Goal: Task Accomplishment & Management: Manage account settings

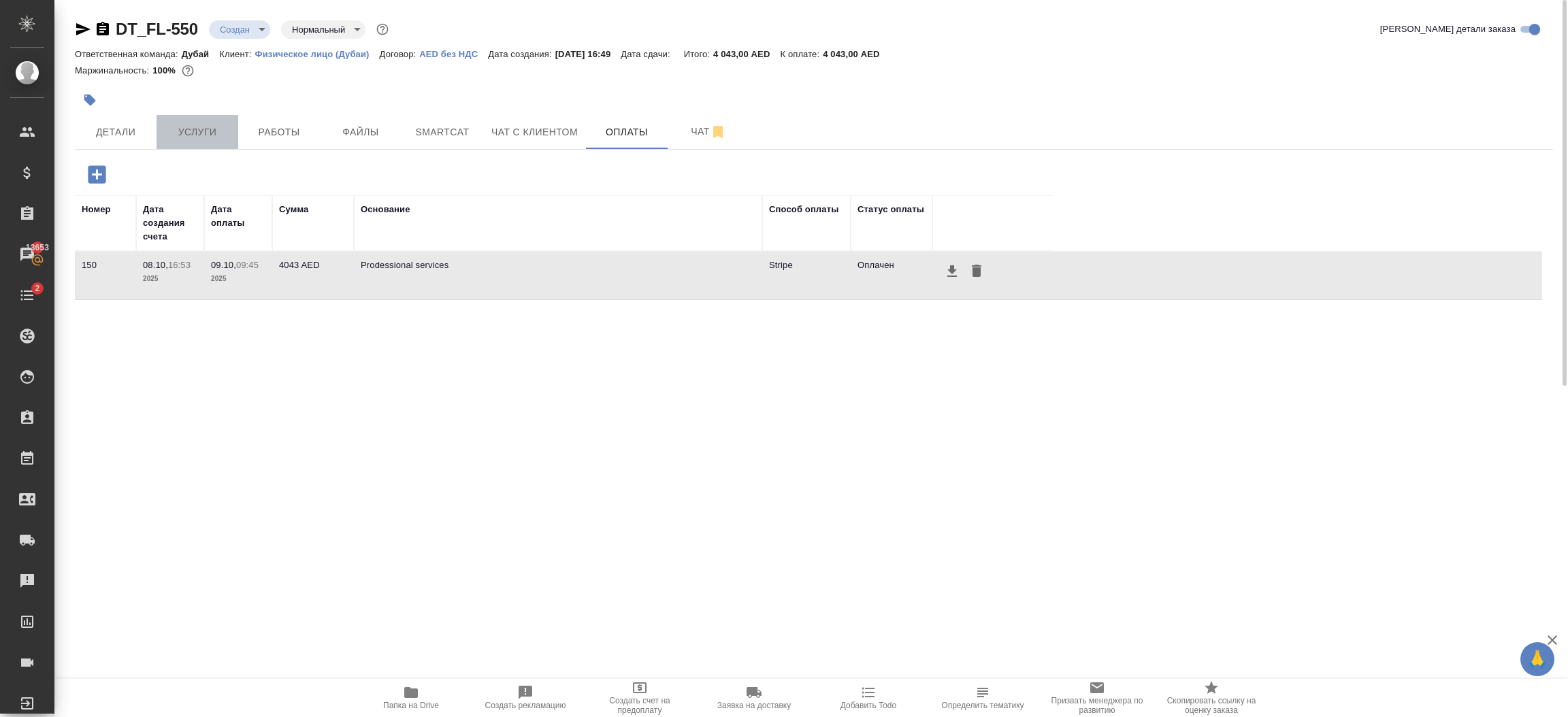
click at [174, 132] on span "Услуги" at bounding box center [197, 131] width 65 height 17
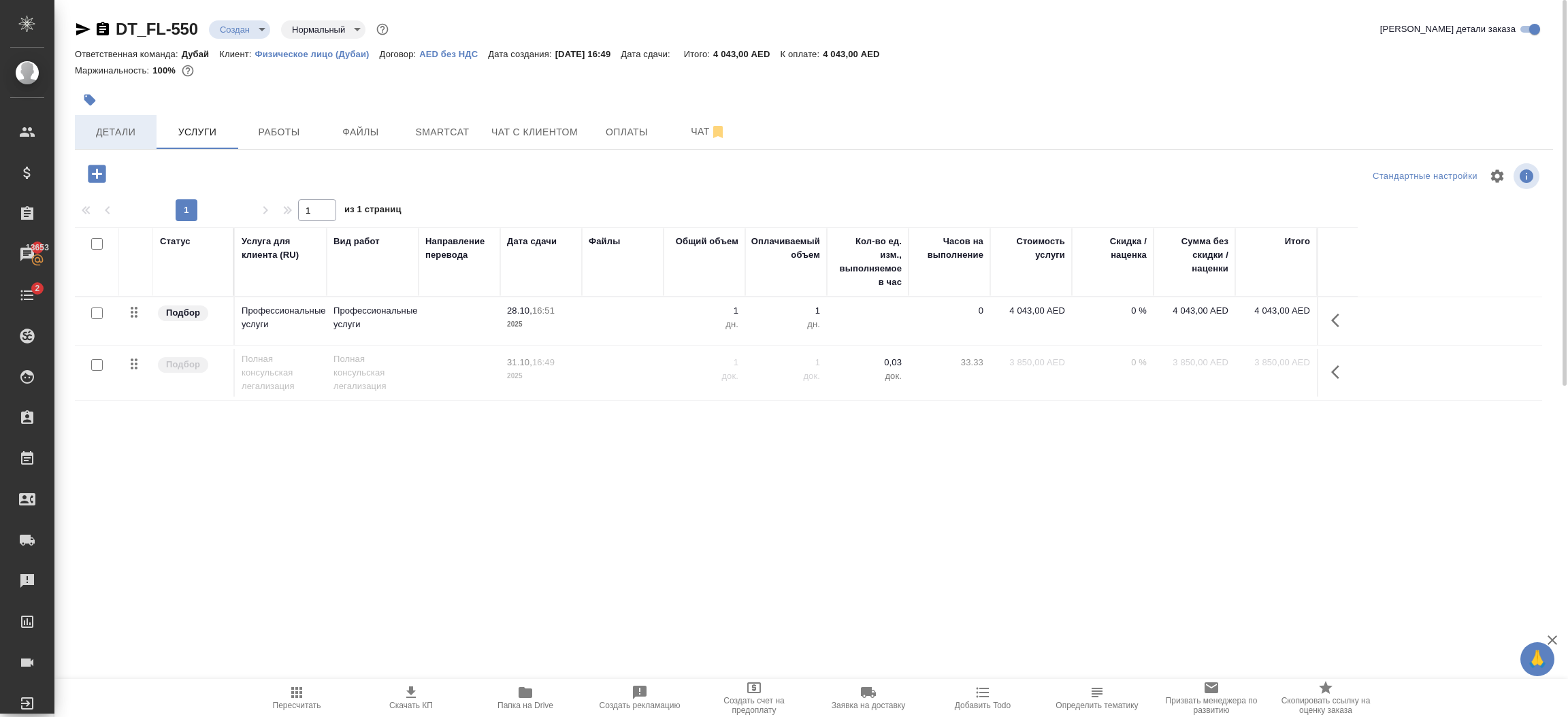
click at [113, 132] on span "Детали" at bounding box center [116, 131] width 65 height 17
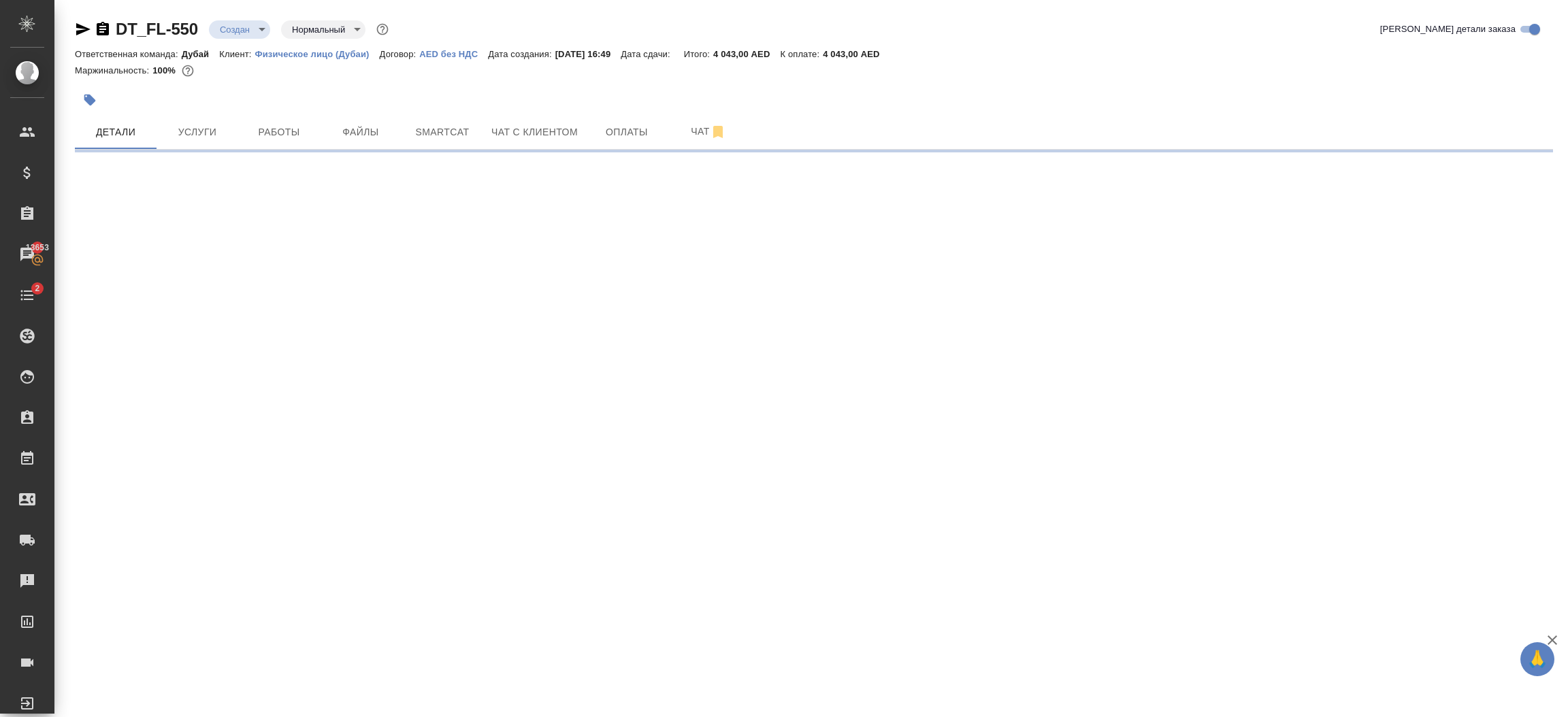
select select "RU"
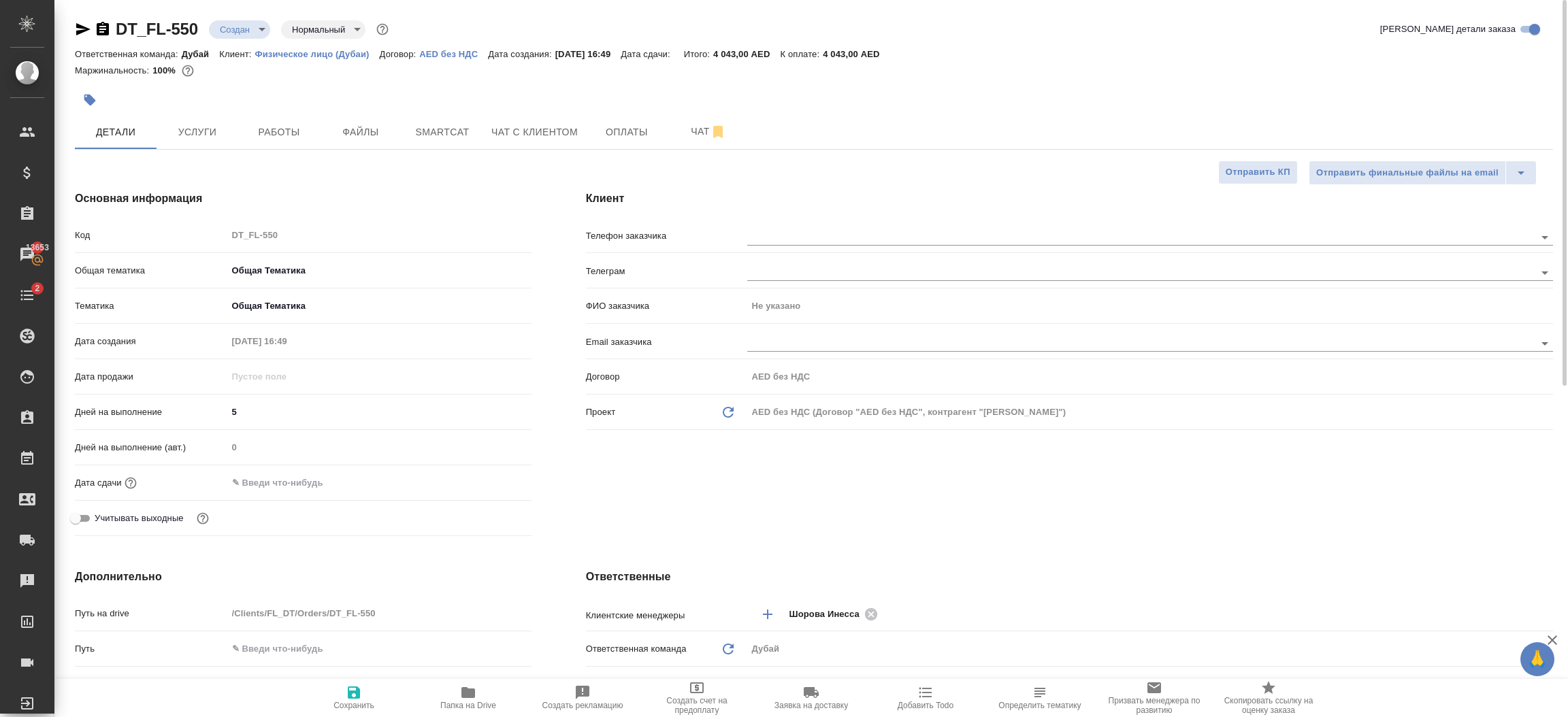
type textarea "x"
type input "Шорова Инесса"
click at [880, 522] on div "Клиент Телефон заказчика Телеграм ФИО заказчика Не указано Email заказчика Дого…" at bounding box center [1069, 366] width 1022 height 405
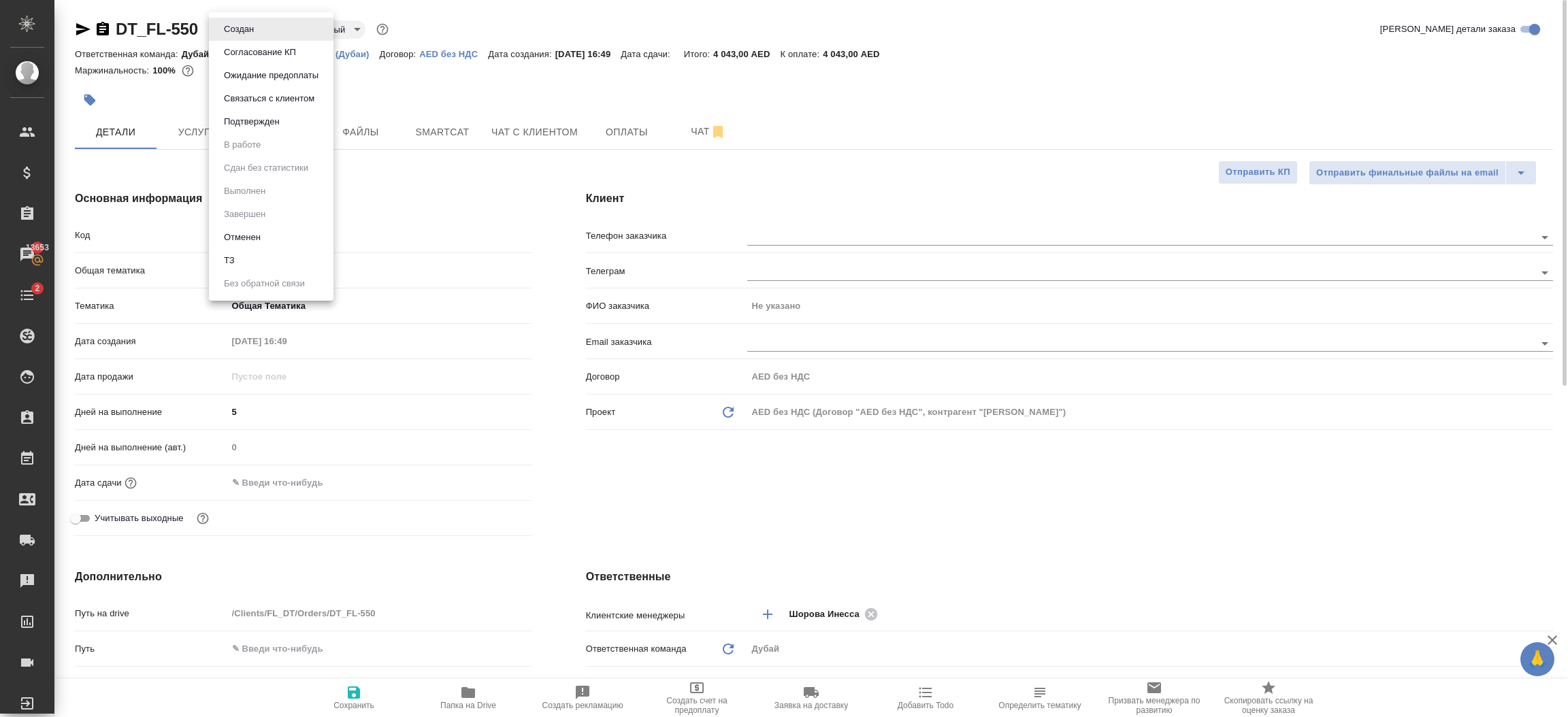
click at [249, 32] on body "🙏 .cls-1 fill:#fff; AWATERA Шорова Инесса i.shorova_kiev Клиенты Спецификации З…" at bounding box center [784, 358] width 1568 height 717
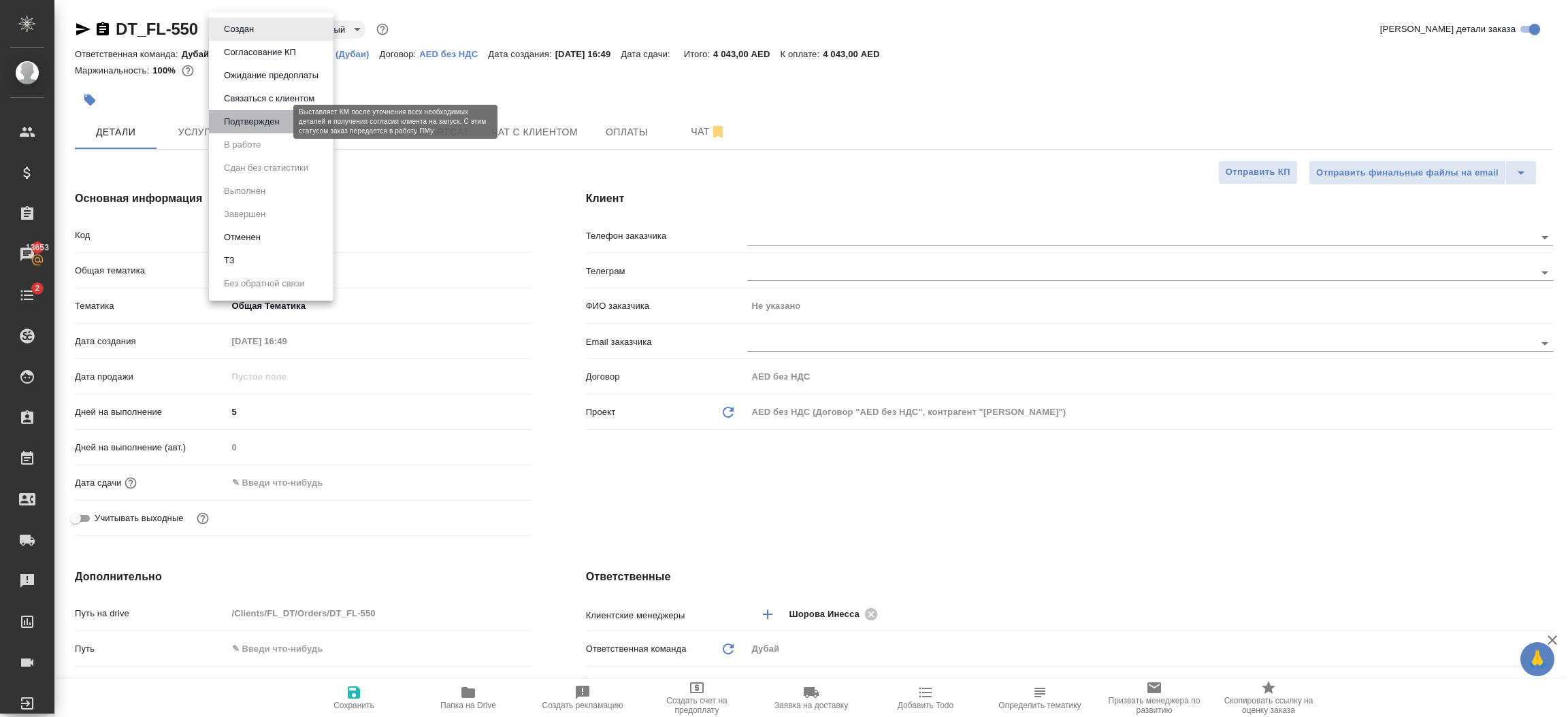
click at [273, 120] on button "Подтвержден" at bounding box center [252, 121] width 64 height 15
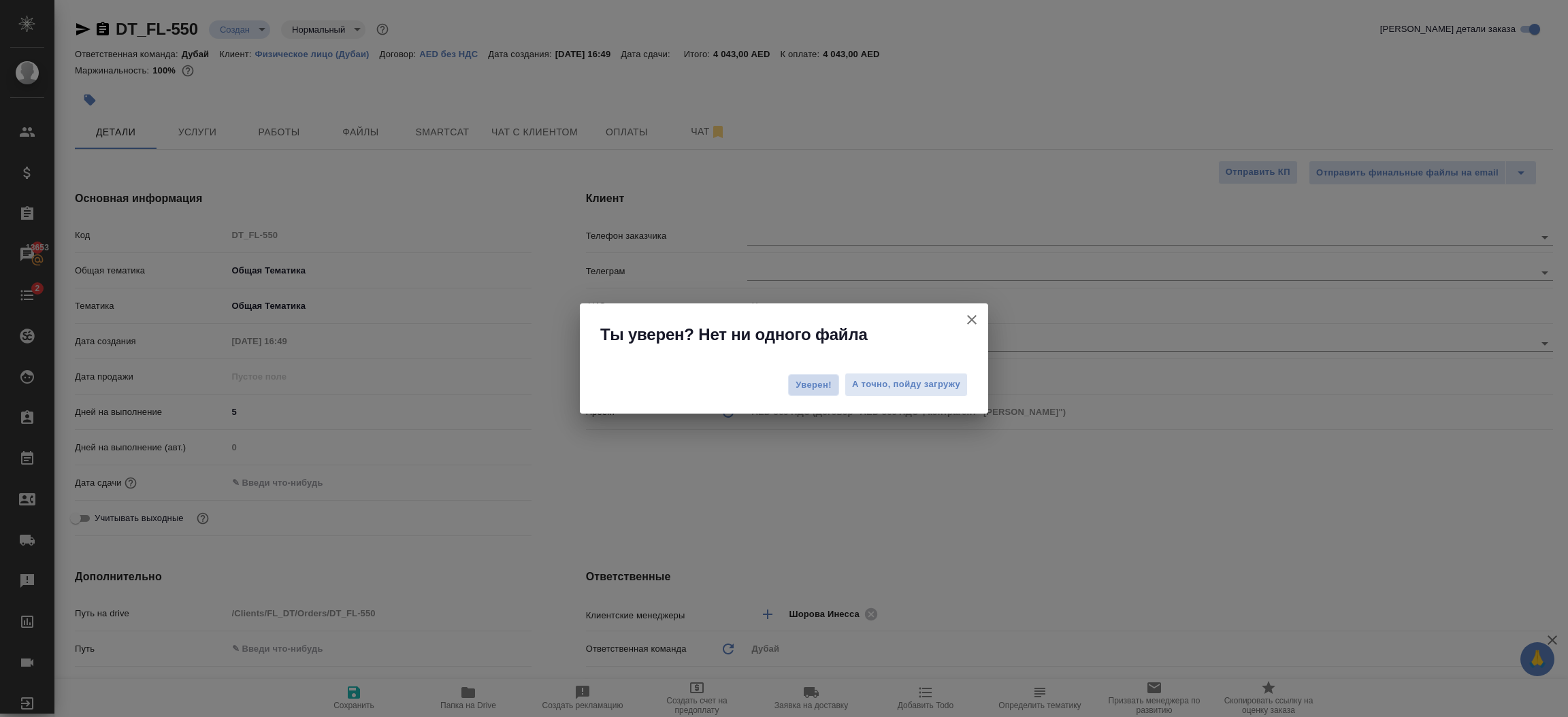
click at [816, 382] on span "Уверен!" at bounding box center [813, 385] width 36 height 13
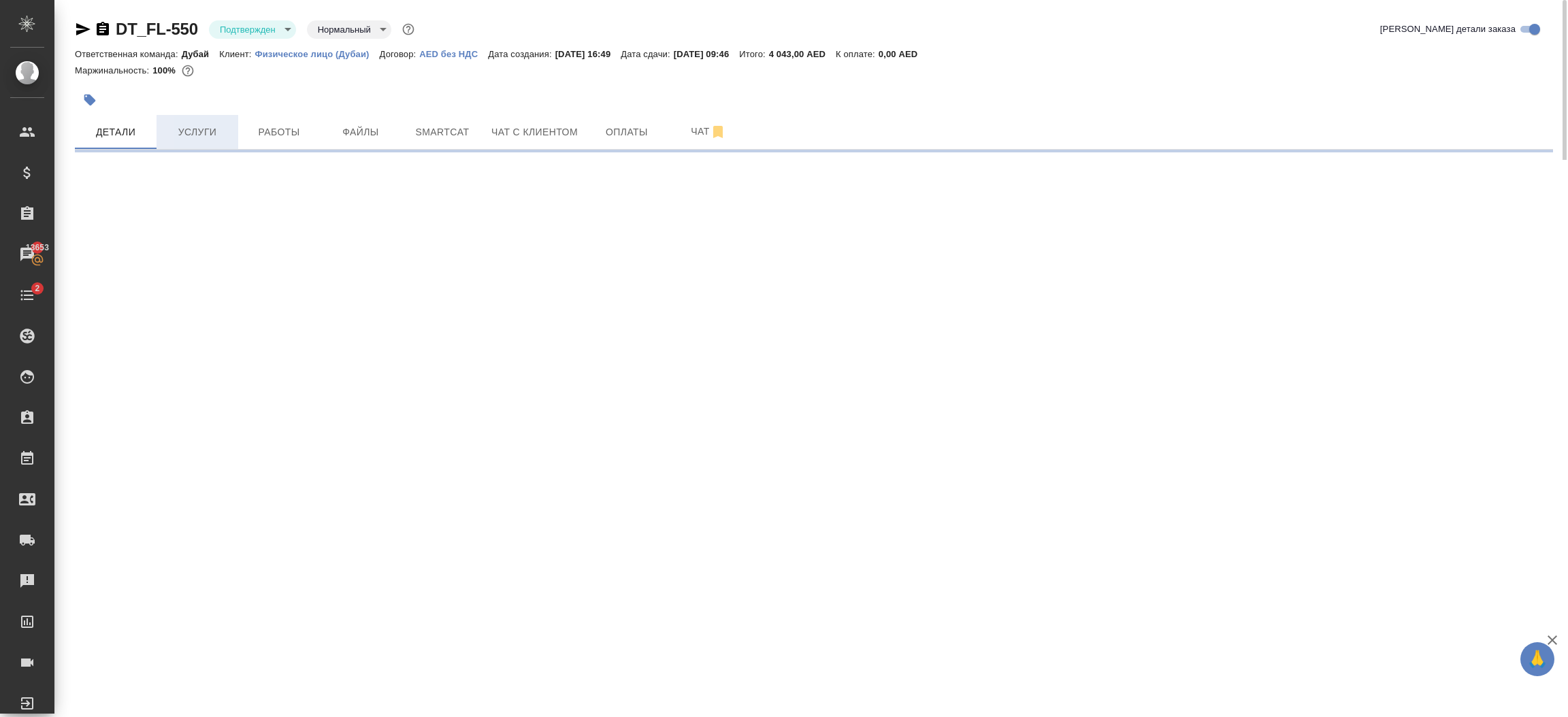
click at [197, 135] on span "Услуги" at bounding box center [197, 131] width 65 height 17
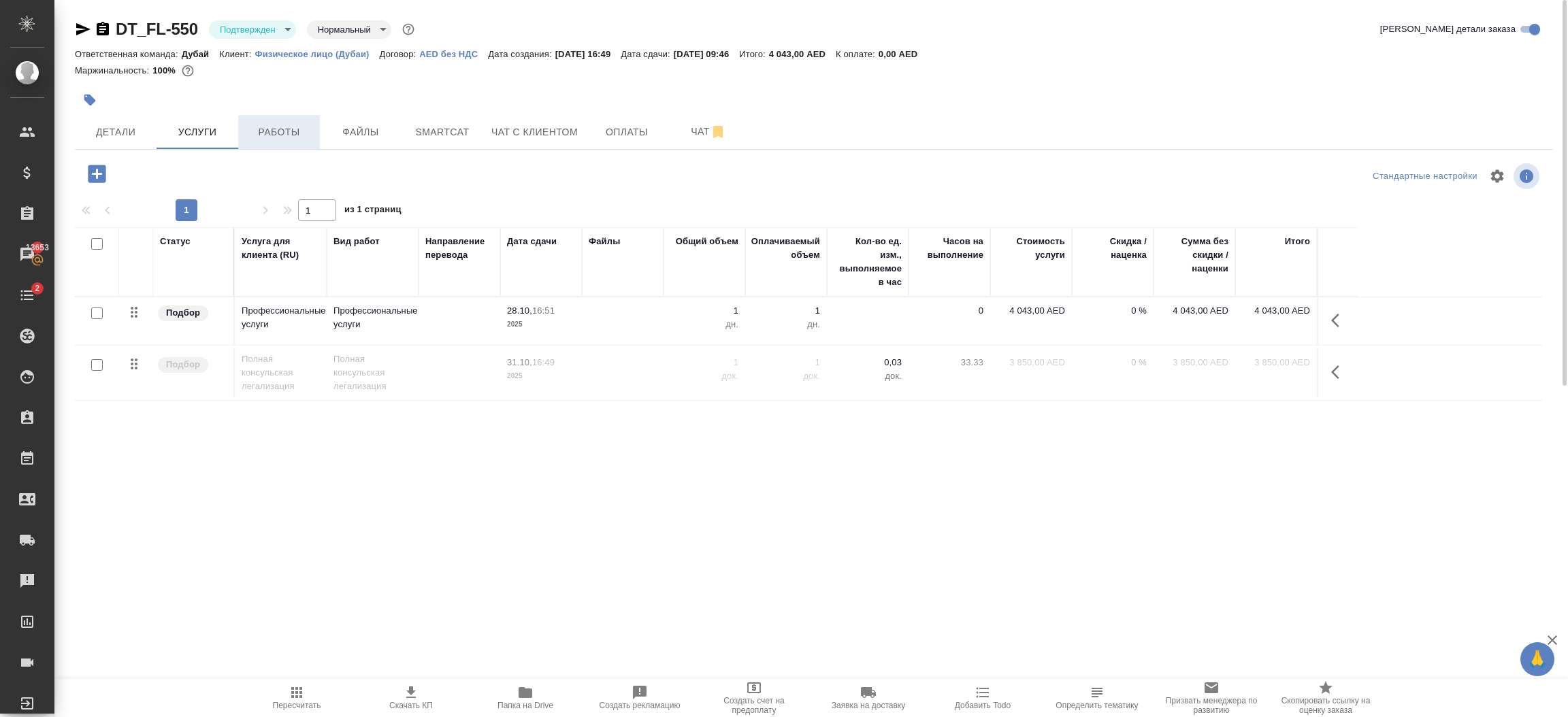
click at [284, 121] on button "Работы" at bounding box center [279, 131] width 82 height 34
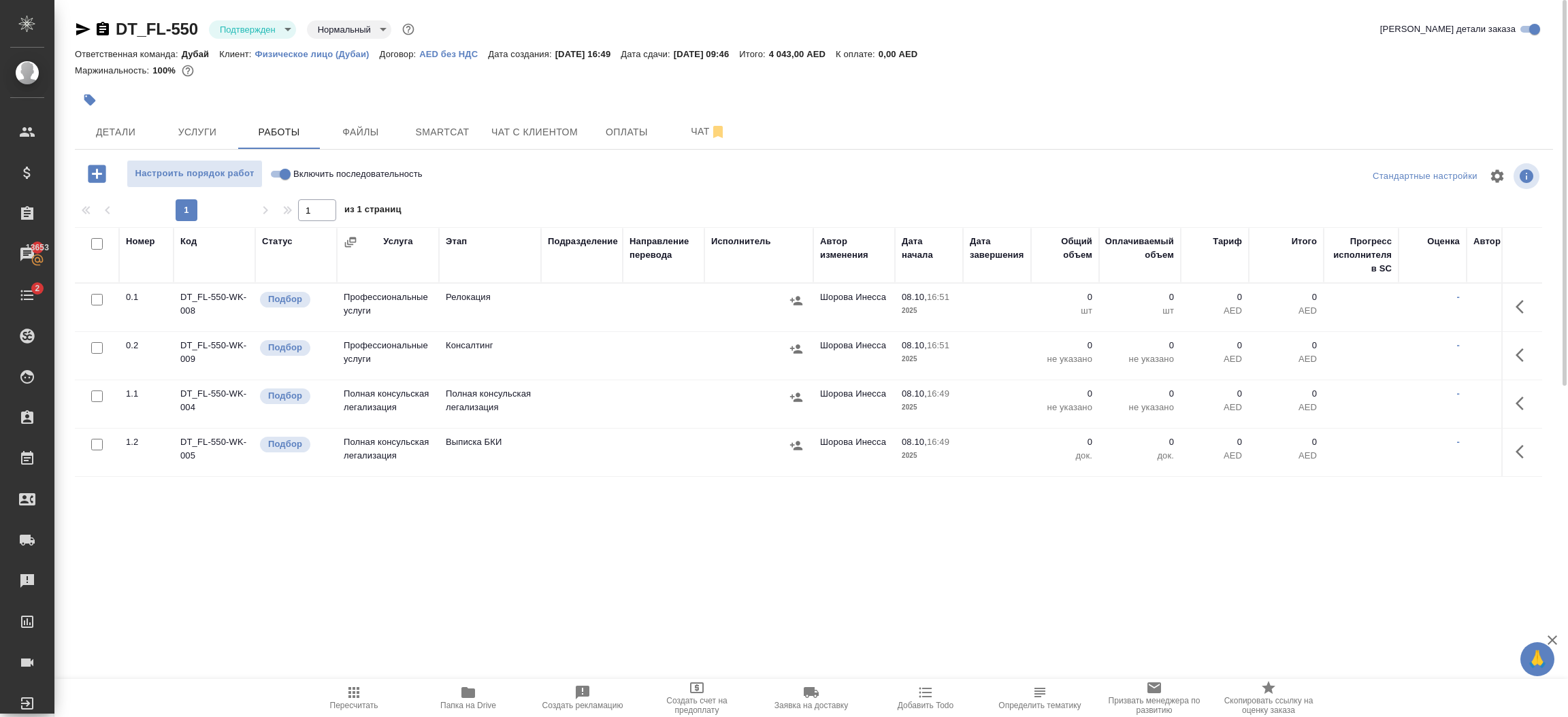
click at [1515, 411] on icon "button" at bounding box center [1523, 403] width 17 height 17
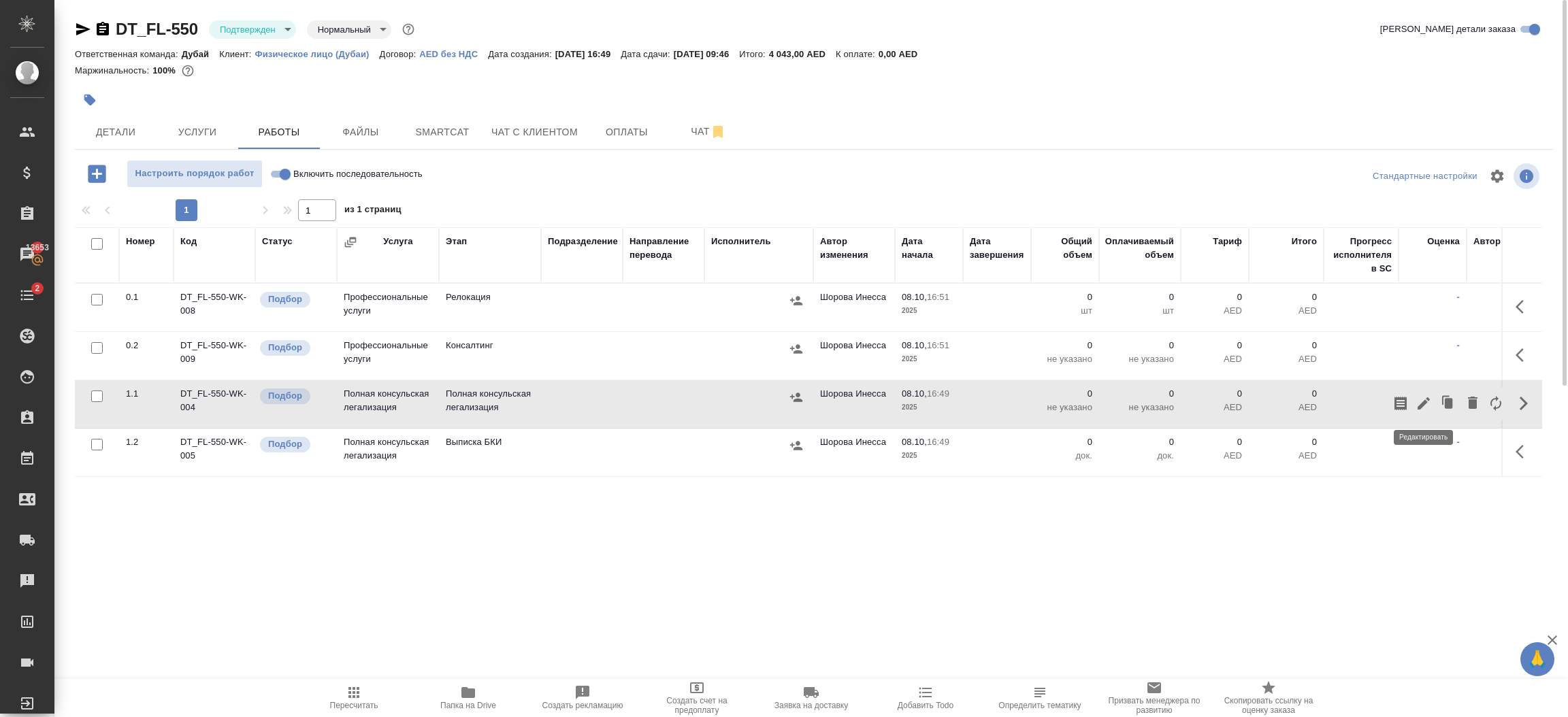
click at [1418, 402] on icon "button" at bounding box center [1423, 403] width 17 height 17
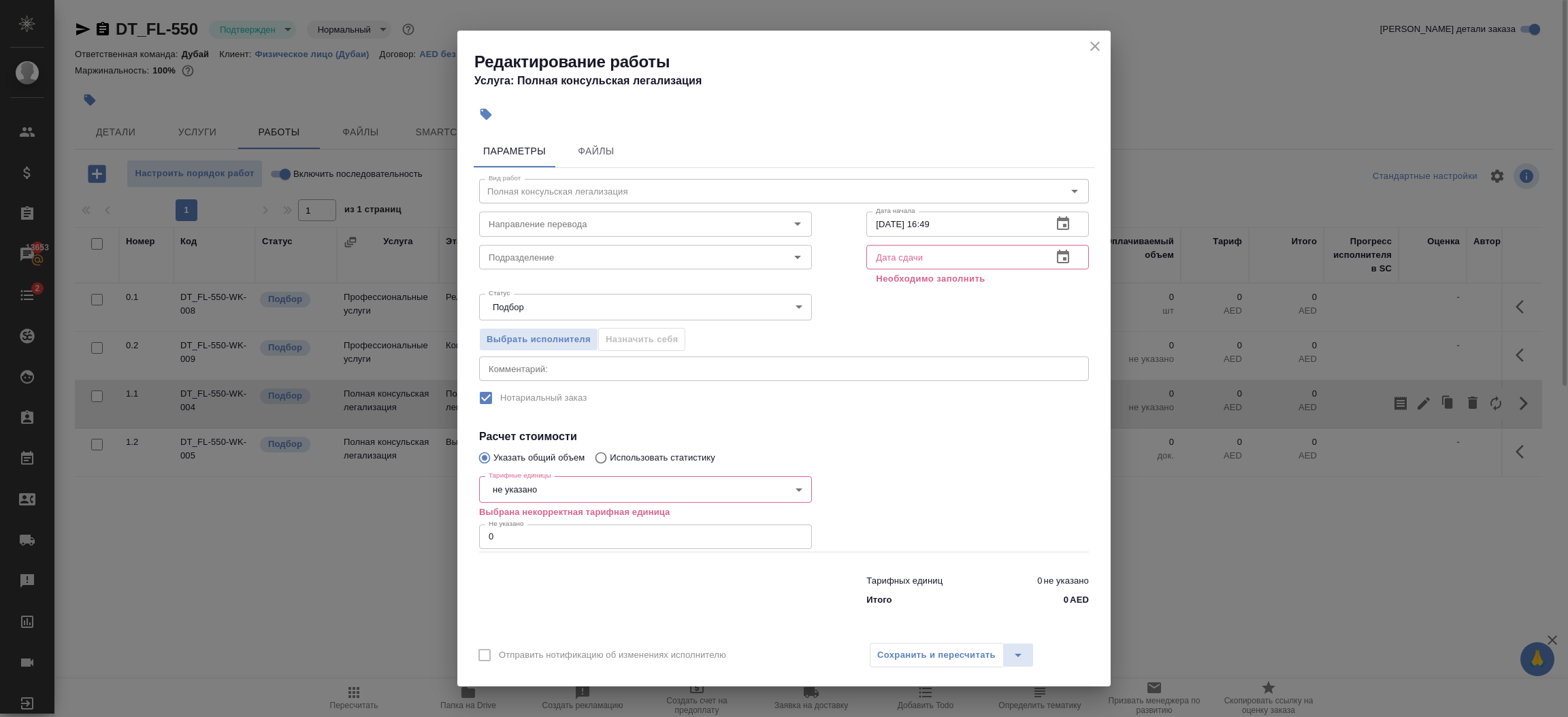
click at [582, 481] on body "🙏 .cls-1 fill:#fff; AWATERA Шорова Инесса i.shorova_kiev Клиенты Спецификации З…" at bounding box center [784, 358] width 1568 height 717
click at [530, 536] on li "шт" at bounding box center [645, 535] width 333 height 23
type input "5a8b1489cc6b4906c91bfdc1"
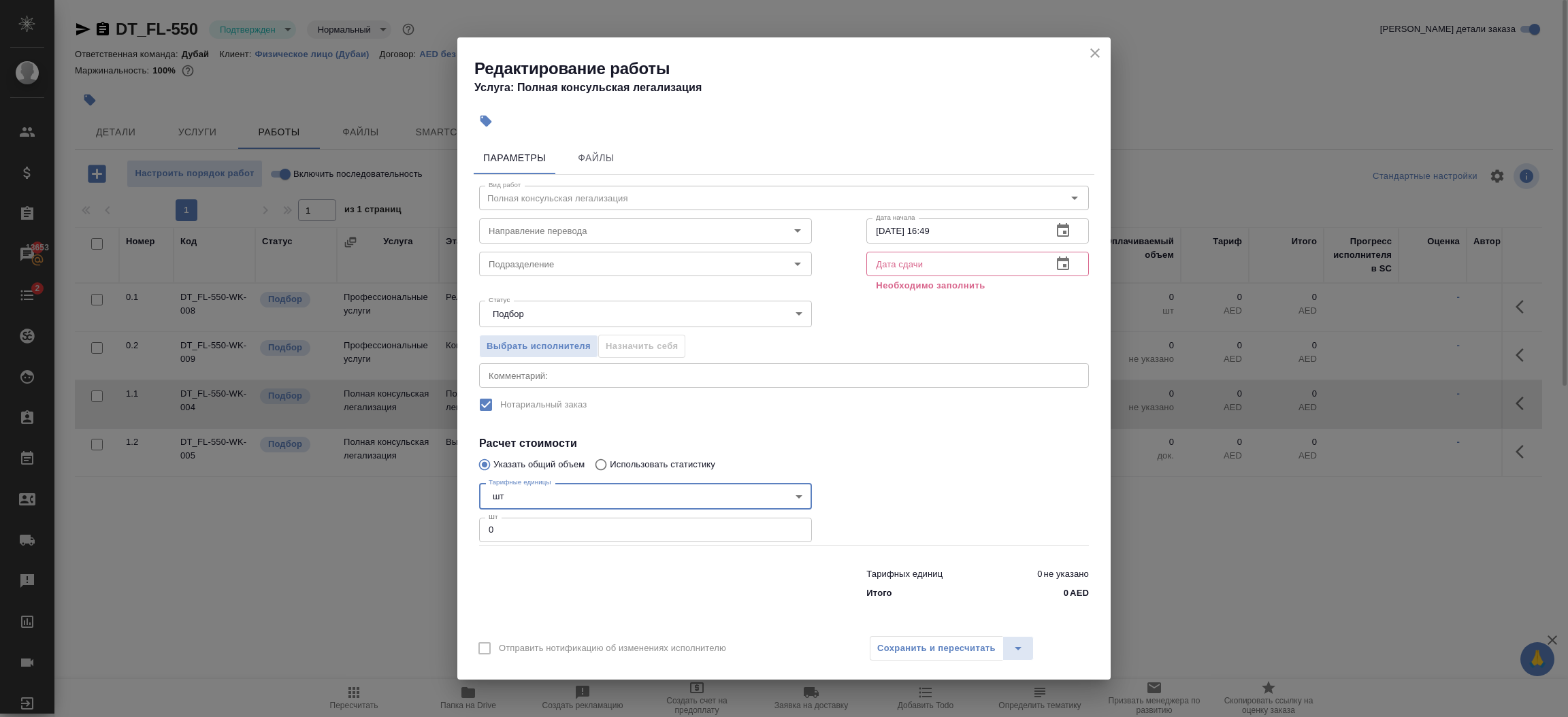
click at [529, 532] on input "0" at bounding box center [645, 529] width 333 height 25
type input "1"
click at [976, 223] on input "08.10.2025 16:49" at bounding box center [953, 230] width 175 height 25
click at [958, 275] on input "text" at bounding box center [953, 264] width 175 height 25
paste input "08.10.2025 16:49"
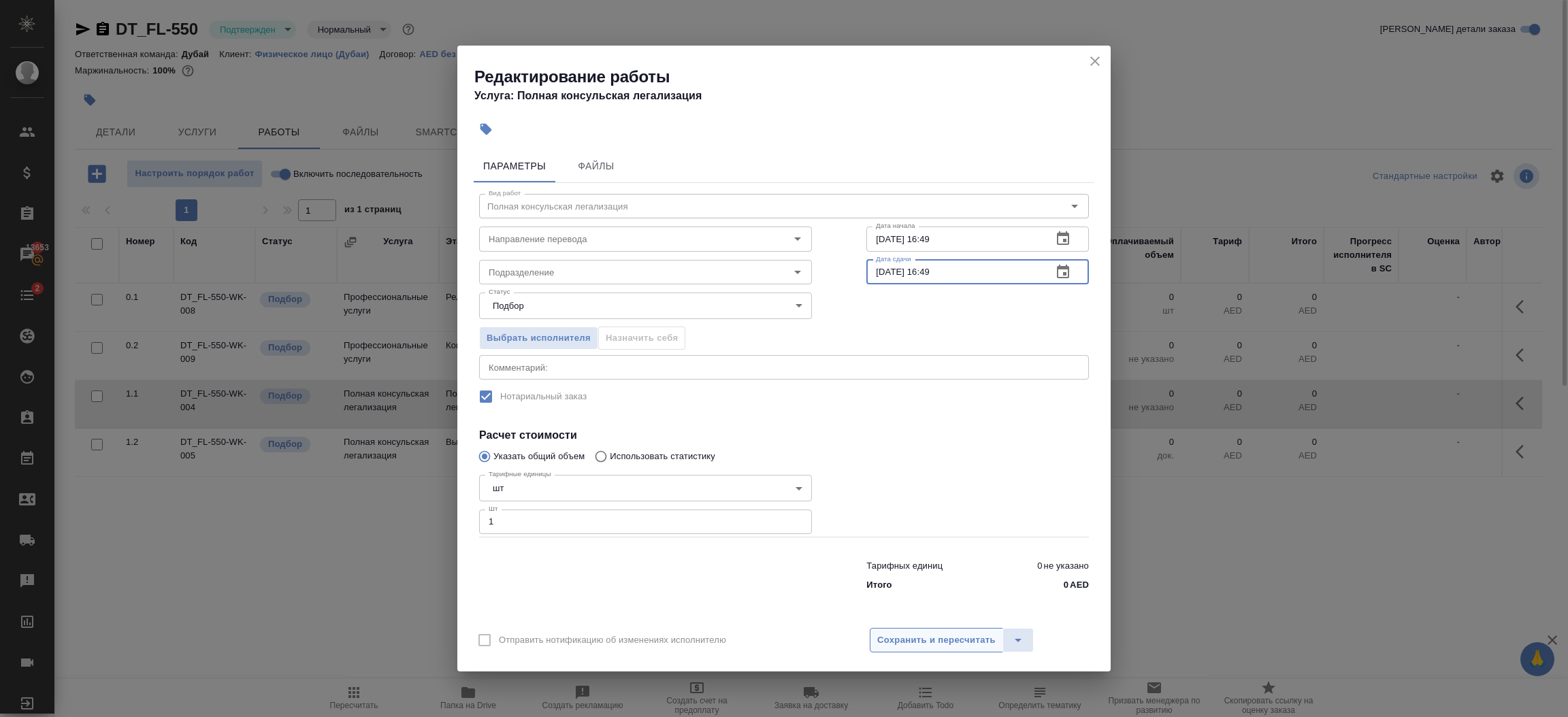
type input "08.10.2025 16:49"
click at [912, 647] on span "Сохранить и пересчитать" at bounding box center [937, 640] width 119 height 16
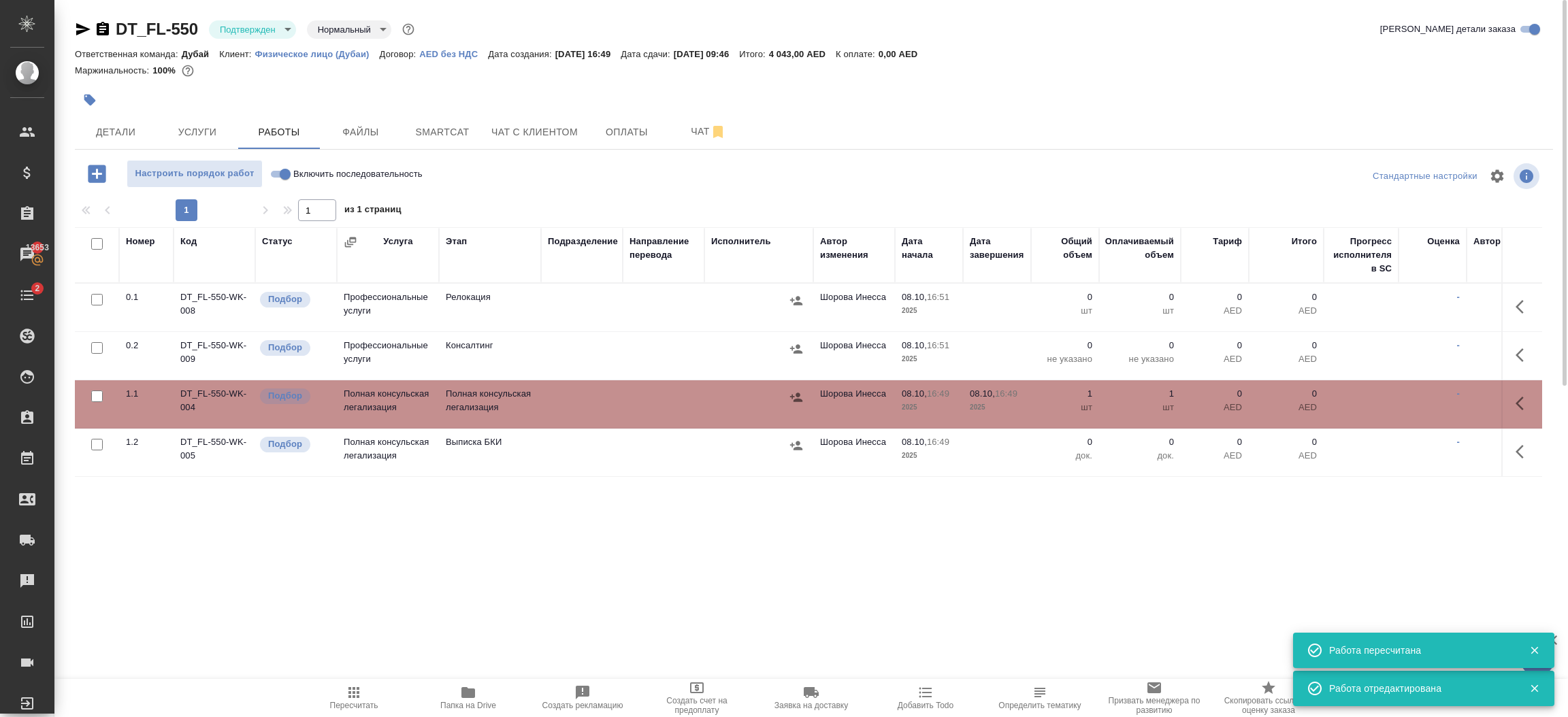
click at [795, 394] on icon "button" at bounding box center [796, 396] width 13 height 13
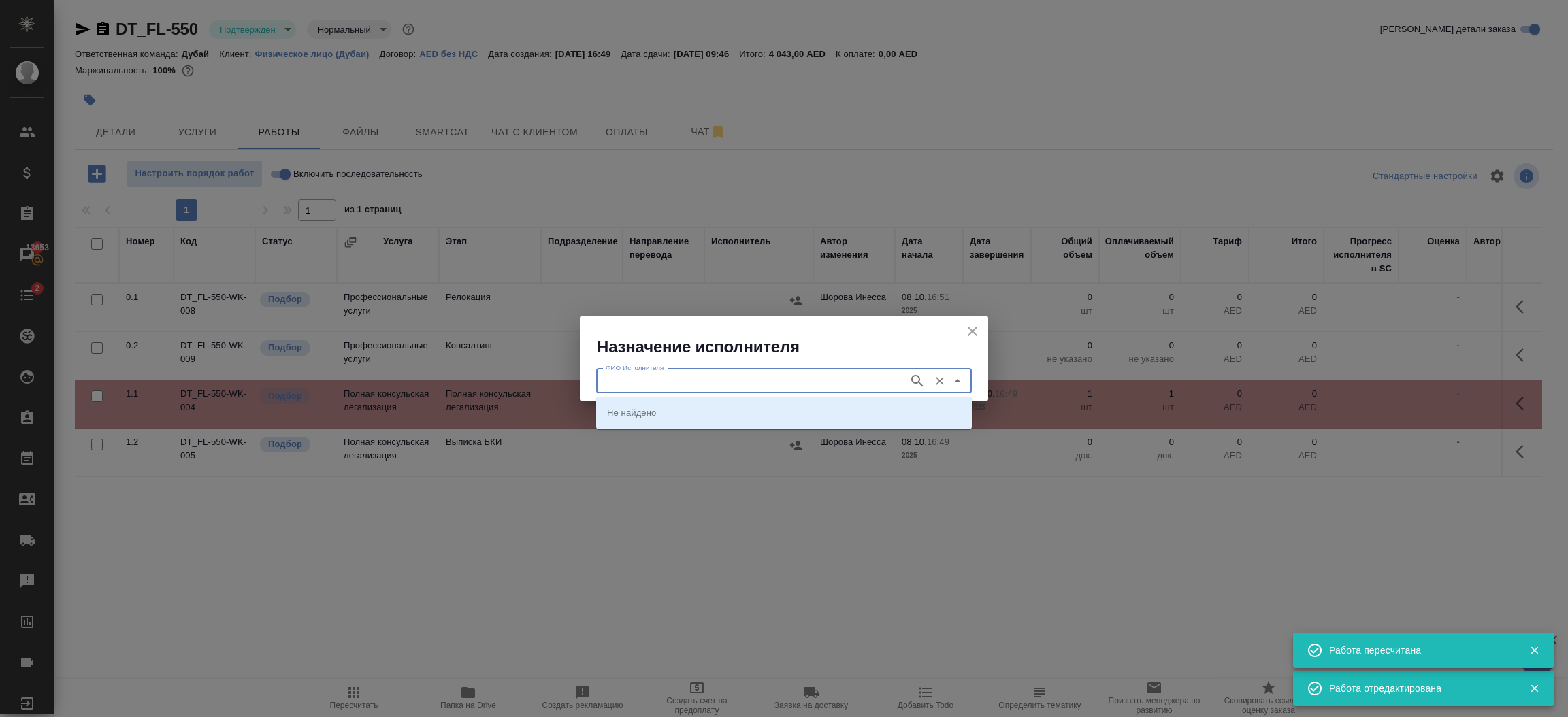
click at [781, 379] on input "ФИО Исполнителя" at bounding box center [751, 381] width 302 height 17
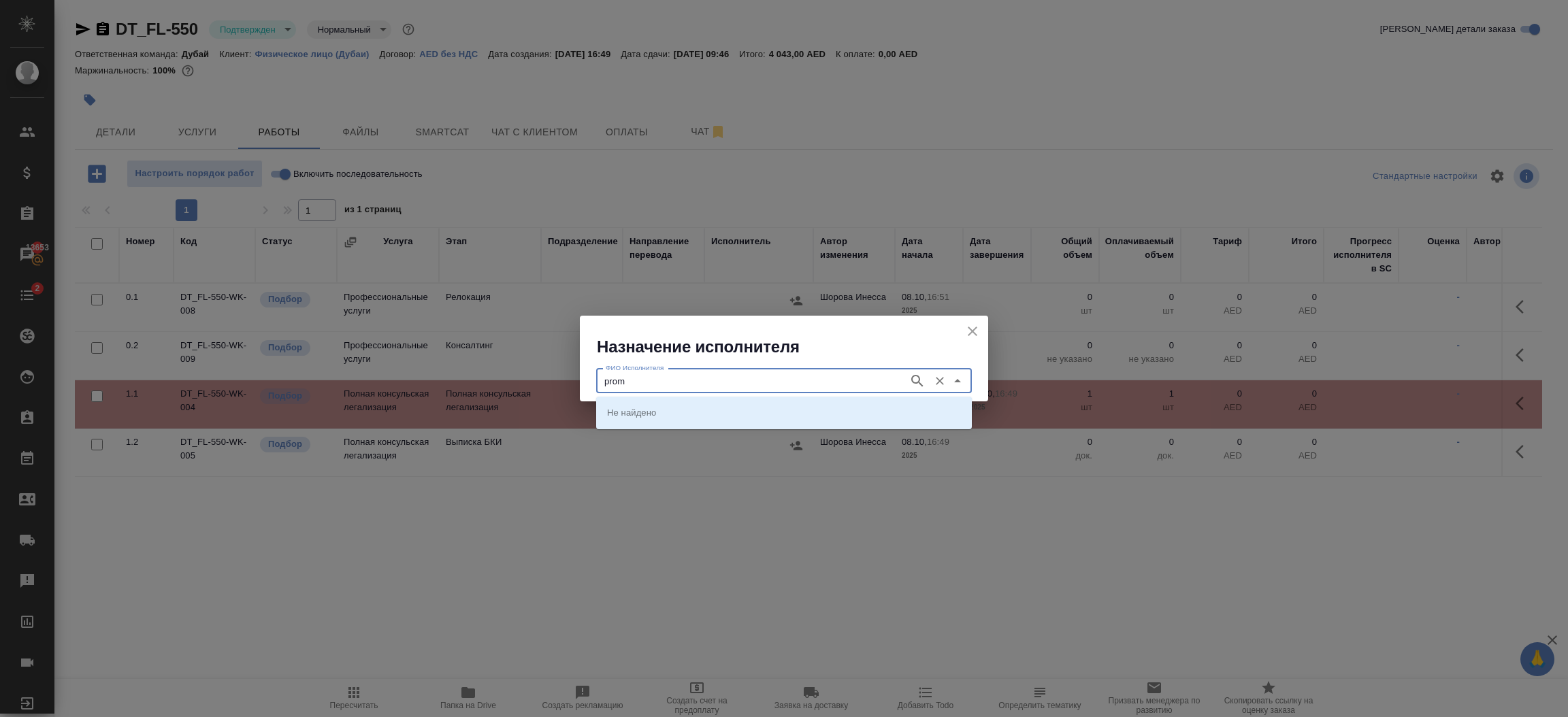
type input "prom"
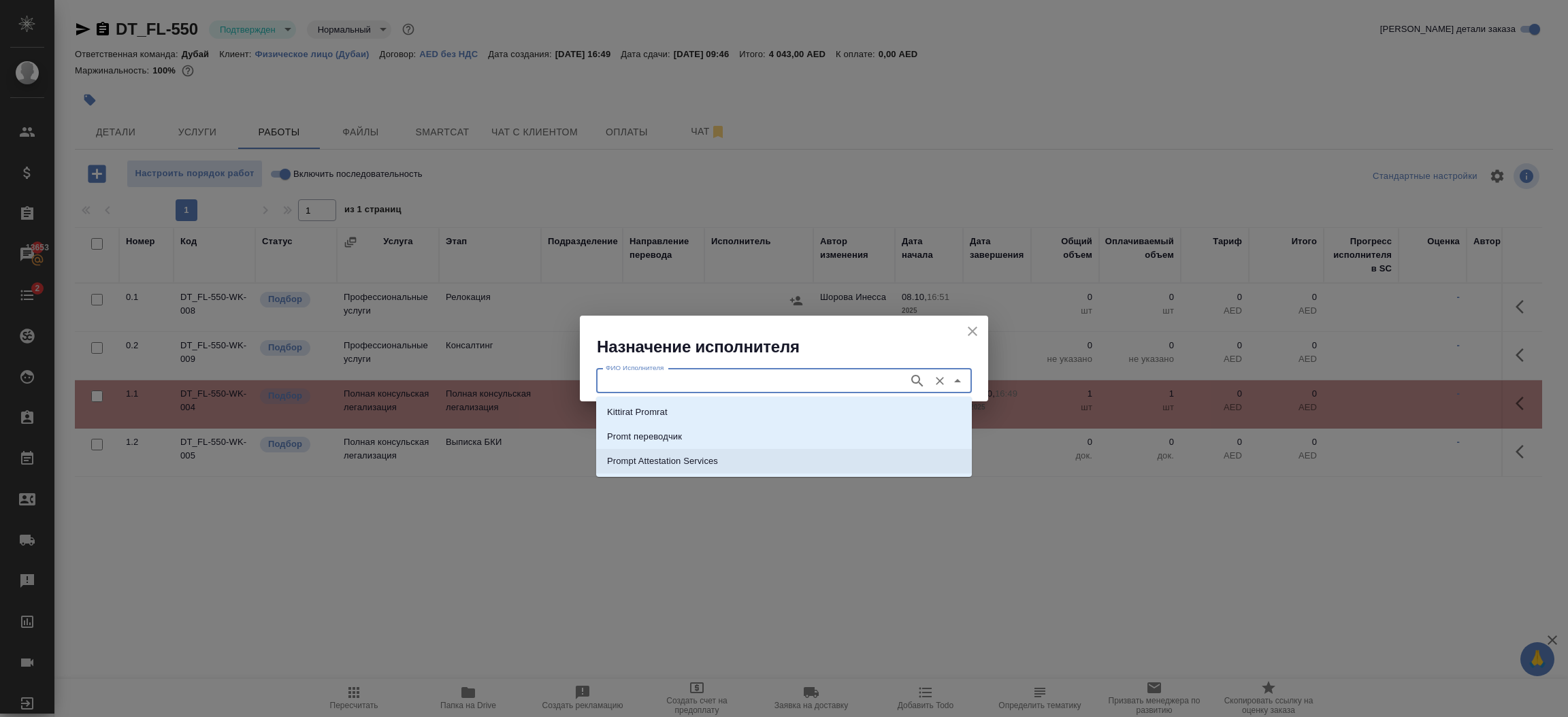
click at [736, 457] on li "Prompt Attestation Services" at bounding box center [784, 461] width 375 height 25
type input "Prompt Attestation Services"
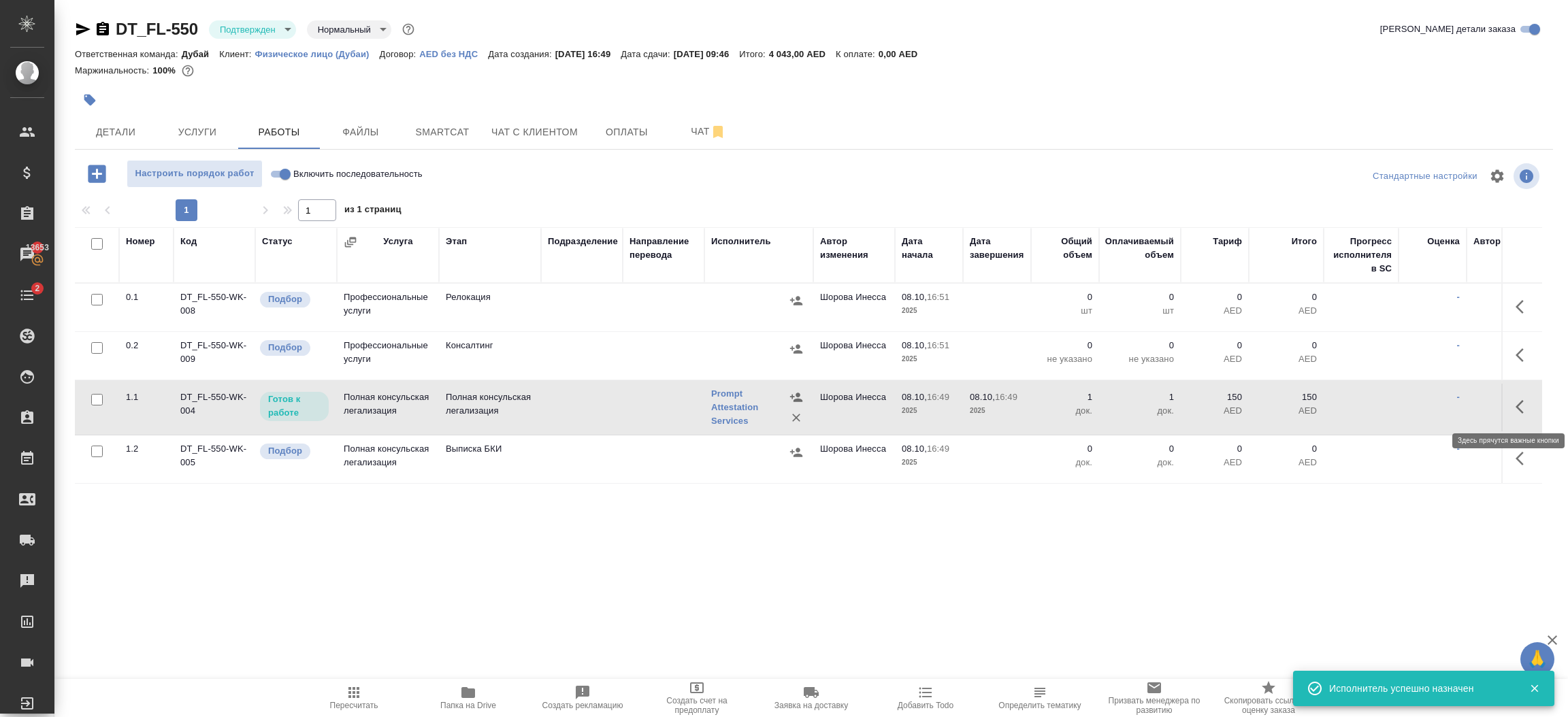
click at [1524, 401] on icon "button" at bounding box center [1523, 406] width 17 height 17
click at [1423, 404] on icon "button" at bounding box center [1423, 406] width 12 height 12
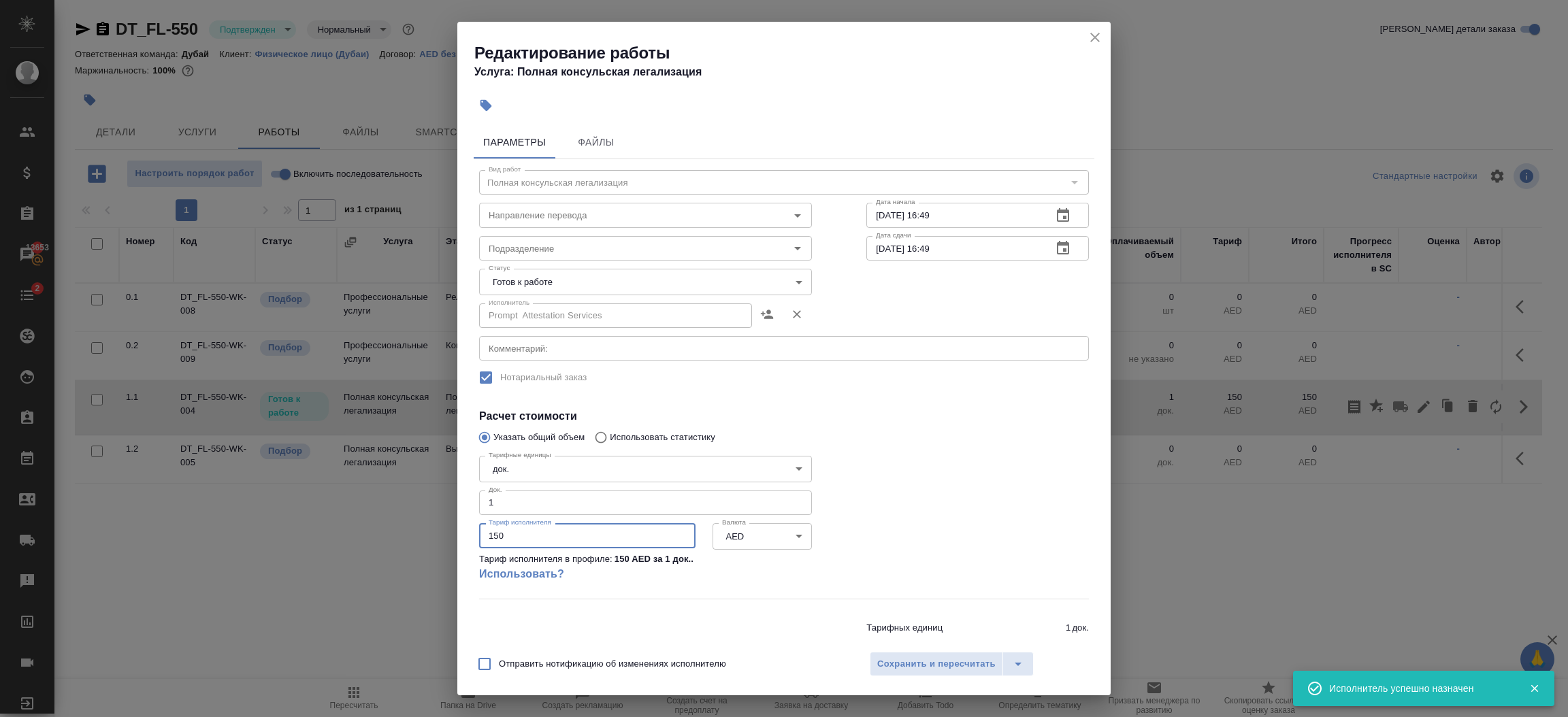
drag, startPoint x: 589, startPoint y: 537, endPoint x: 418, endPoint y: 550, distance: 171.5
click at [418, 550] on div "Редактирование работы Услуга: Полная консульская легализация Параметры Файлы Ви…" at bounding box center [784, 358] width 1568 height 717
type input "3308"
type input "3308.35"
click at [558, 273] on body "🙏 .cls-1 fill:#fff; AWATERA Шорова Инесса i.shorova_kiev Клиенты Спецификации З…" at bounding box center [784, 358] width 1568 height 717
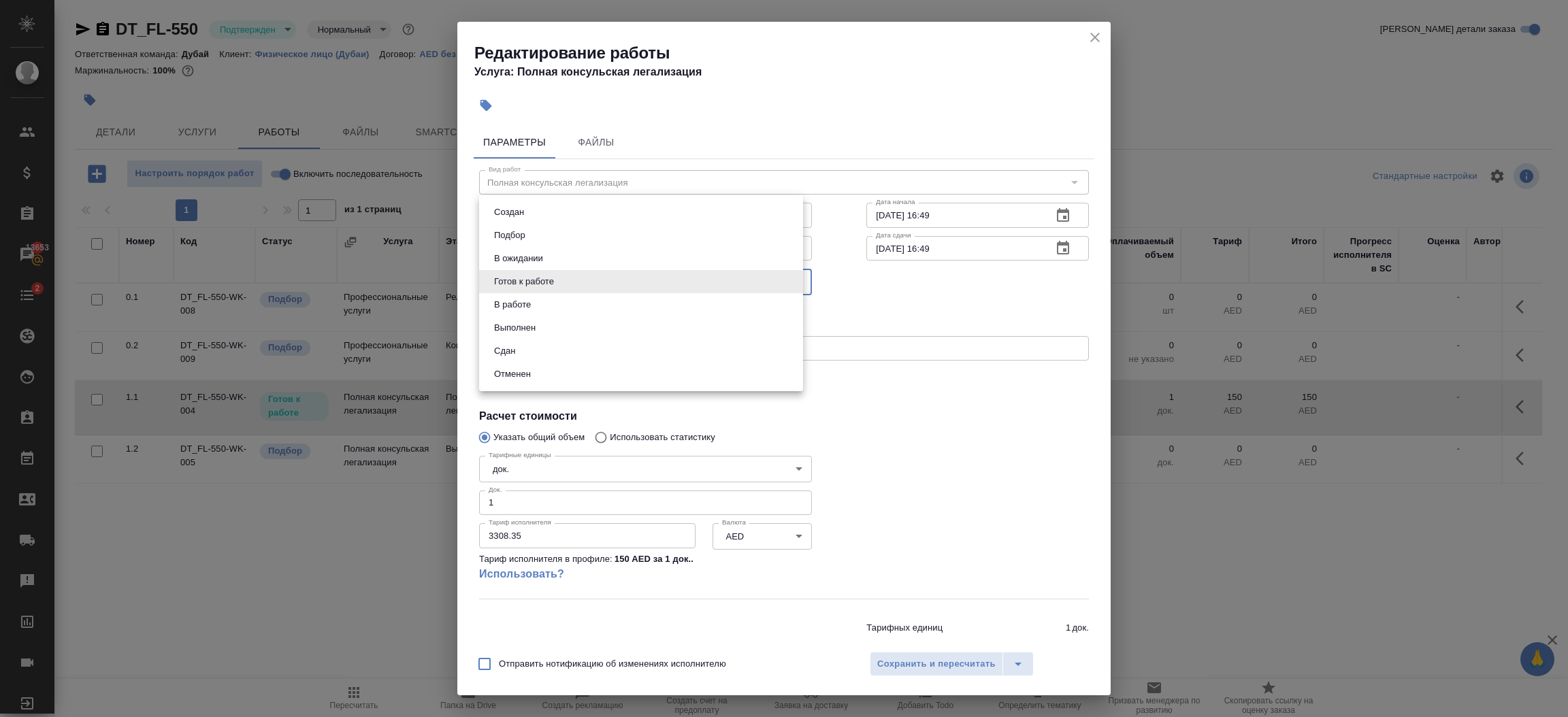
click at [533, 346] on li "Сдан" at bounding box center [641, 351] width 324 height 23
type input "closed"
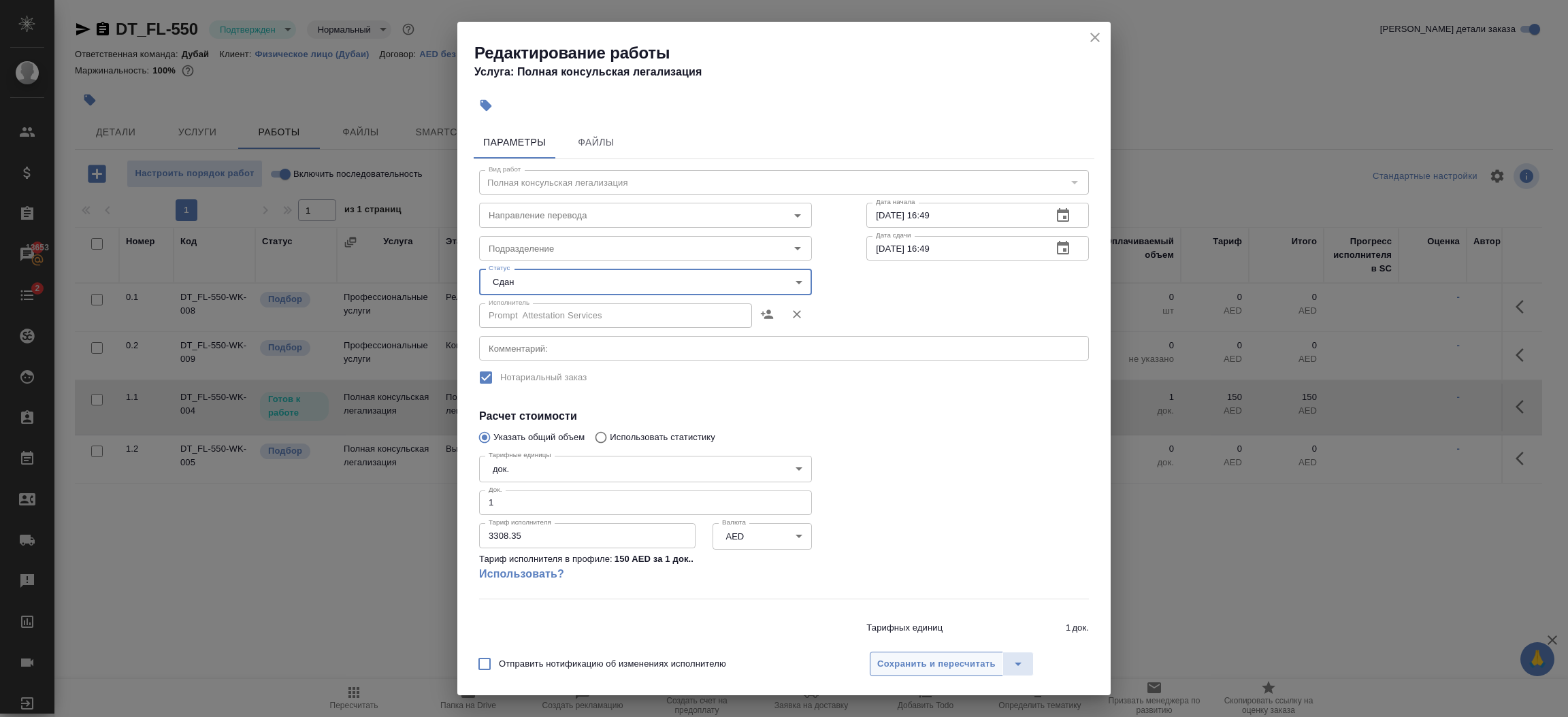
click at [946, 668] on span "Сохранить и пересчитать" at bounding box center [937, 664] width 119 height 16
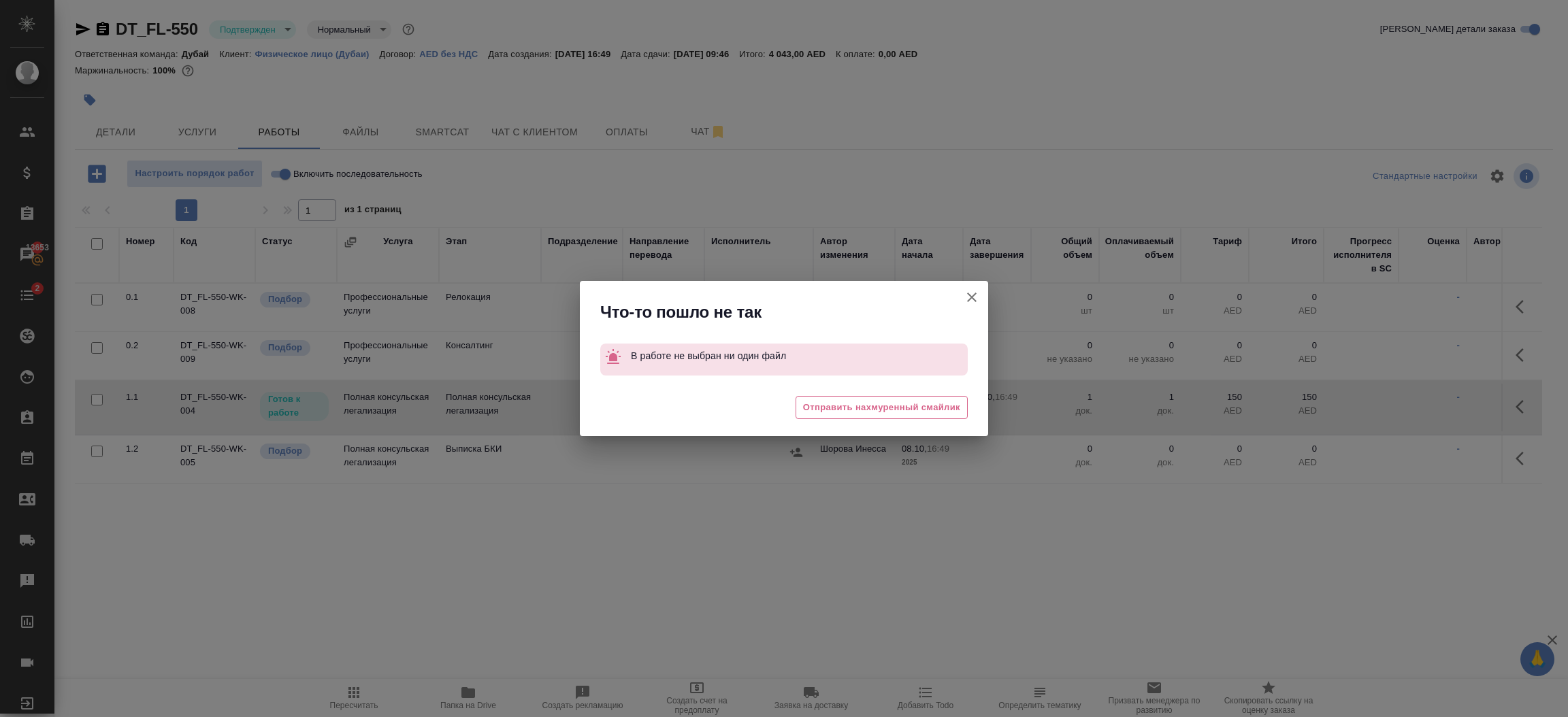
click at [972, 291] on icon "button" at bounding box center [972, 297] width 17 height 17
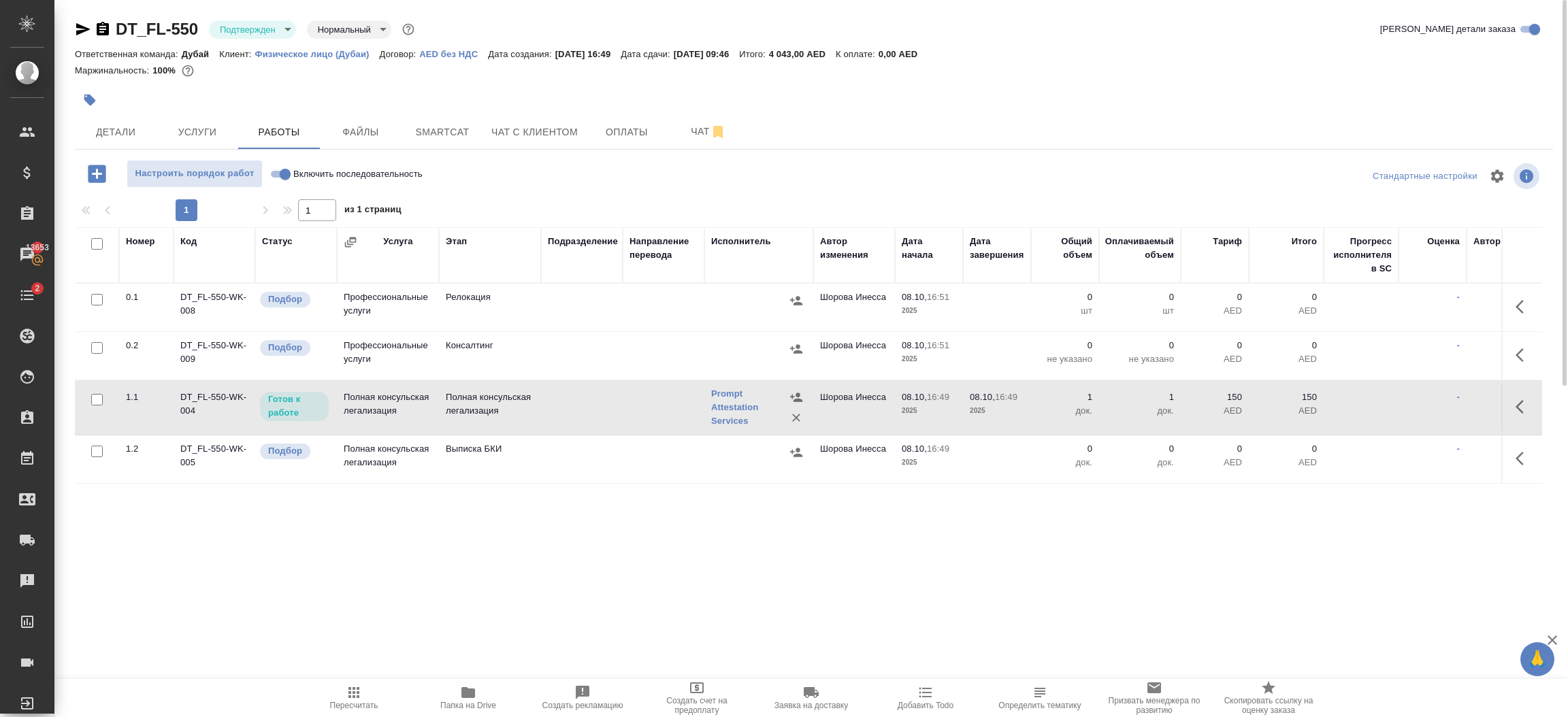
click at [277, 169] on input "Включить последовательность" at bounding box center [285, 174] width 49 height 17
checkbox input "true"
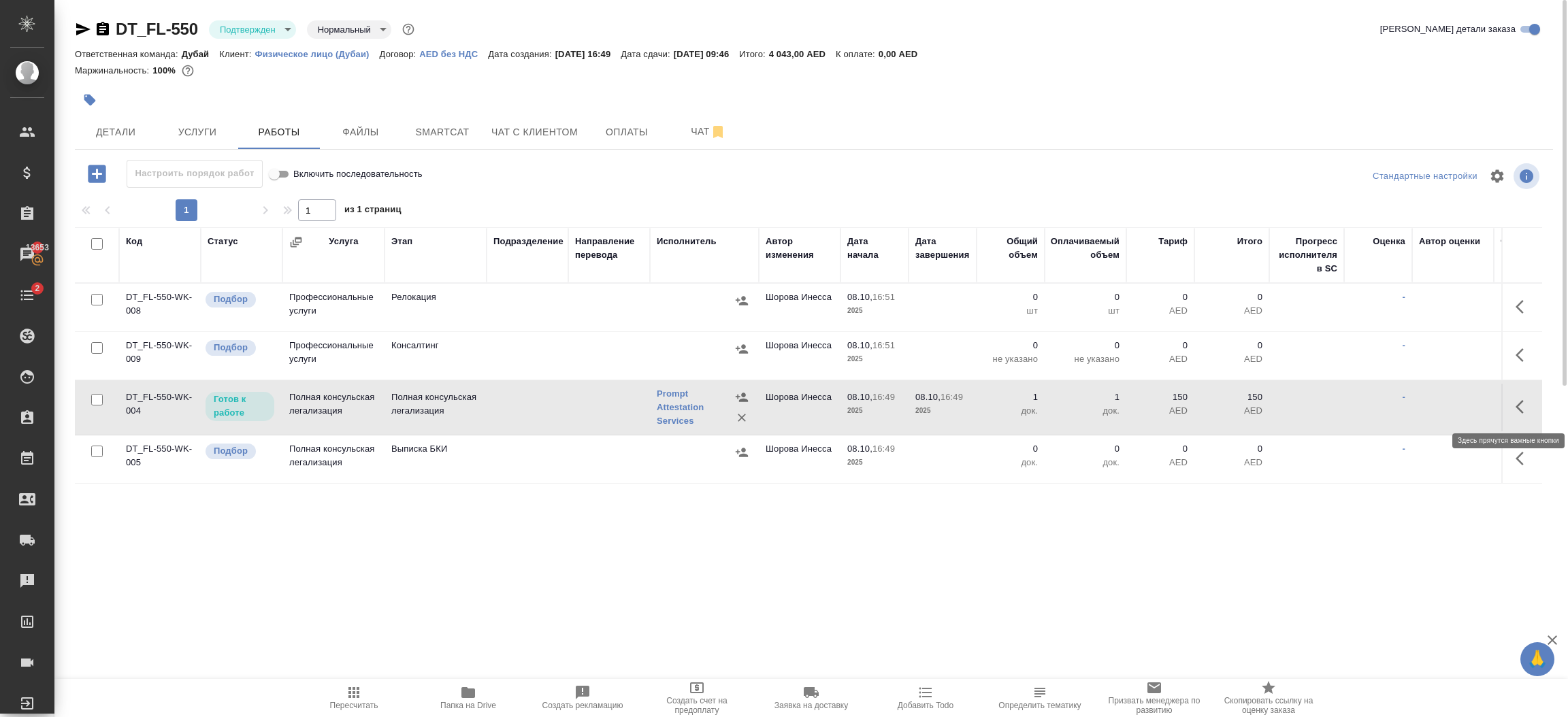
click at [1520, 404] on icon "button" at bounding box center [1519, 406] width 8 height 13
click at [1422, 408] on icon "button" at bounding box center [1423, 406] width 12 height 12
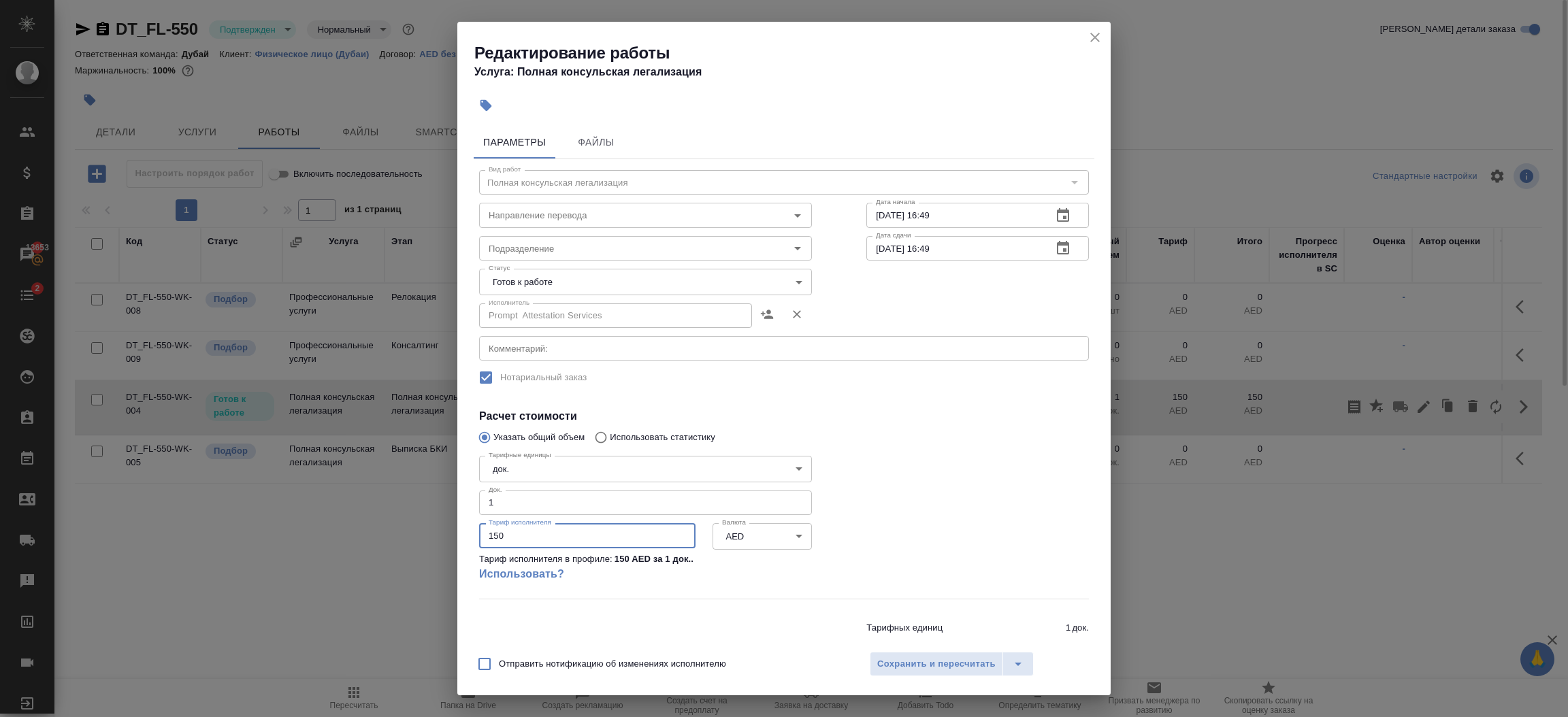
drag, startPoint x: 586, startPoint y: 534, endPoint x: 371, endPoint y: 537, distance: 215.0
click at [371, 537] on div "Редактирование работы Услуга: Полная консульская легализация Параметры Файлы Ви…" at bounding box center [784, 358] width 1568 height 717
type input "3308"
type input "3308.25"
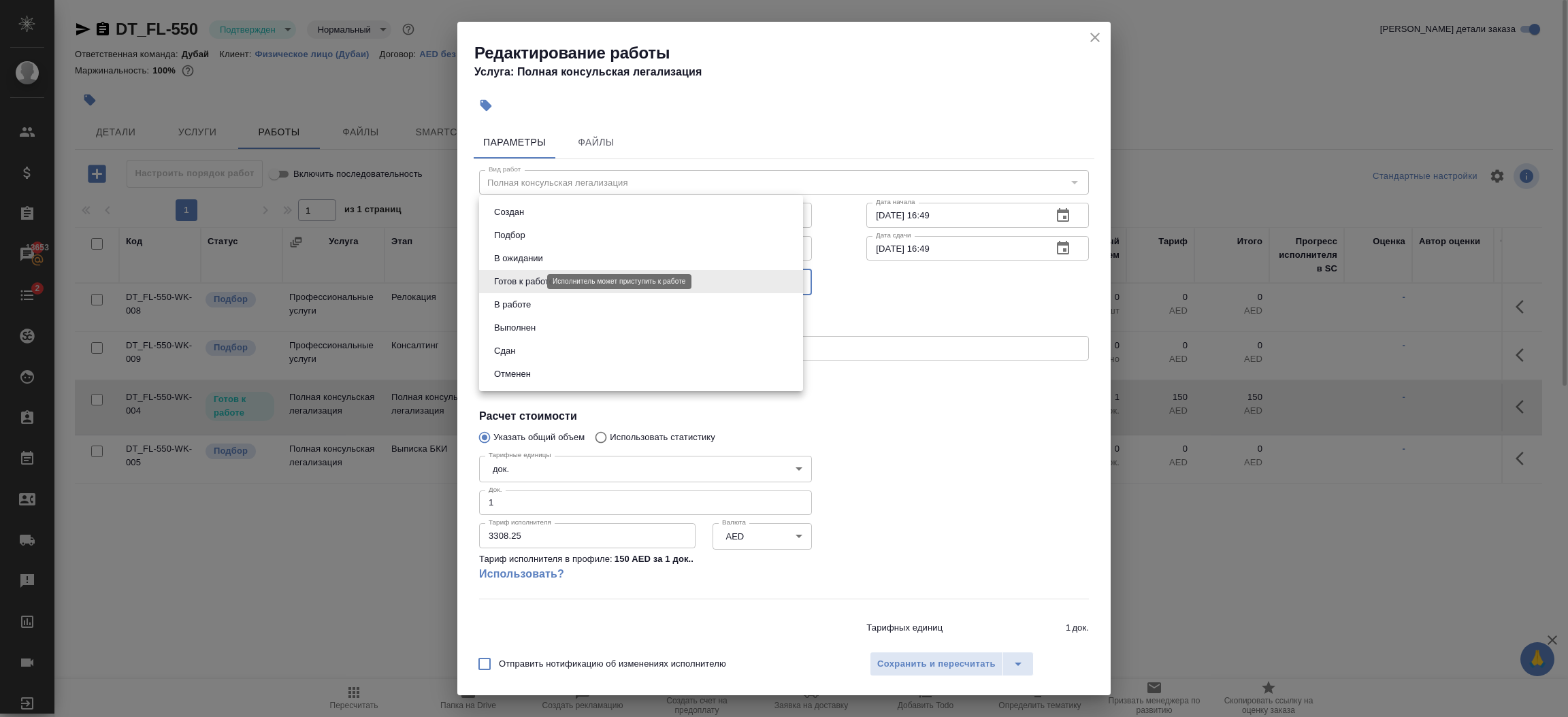
click at [512, 283] on body "🙏 .cls-1 fill:#fff; AWATERA Шорова Инесса i.shorova_kiev Клиенты Спецификации З…" at bounding box center [784, 358] width 1568 height 717
click at [509, 344] on button "Сдан" at bounding box center [504, 351] width 29 height 15
type input "closed"
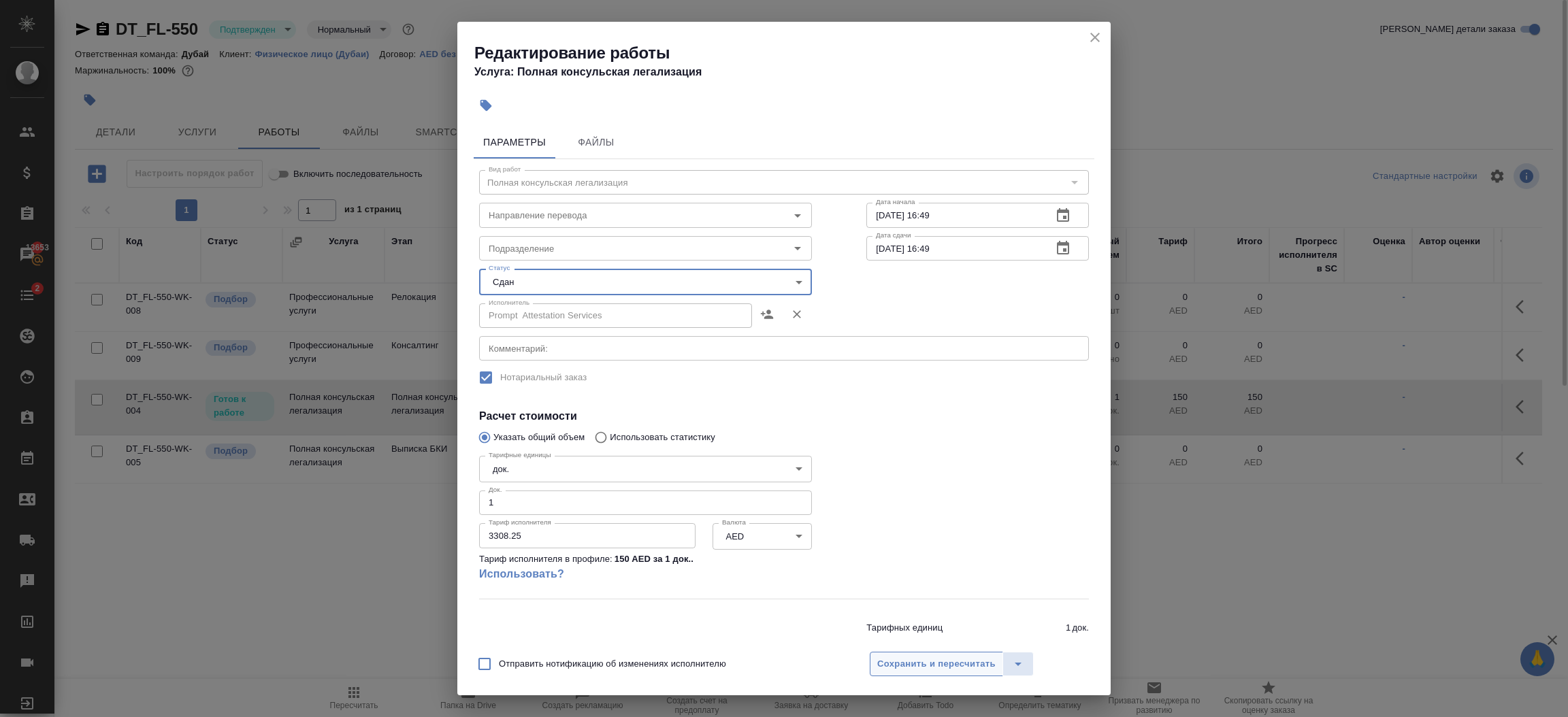
click at [952, 669] on span "Сохранить и пересчитать" at bounding box center [937, 664] width 119 height 16
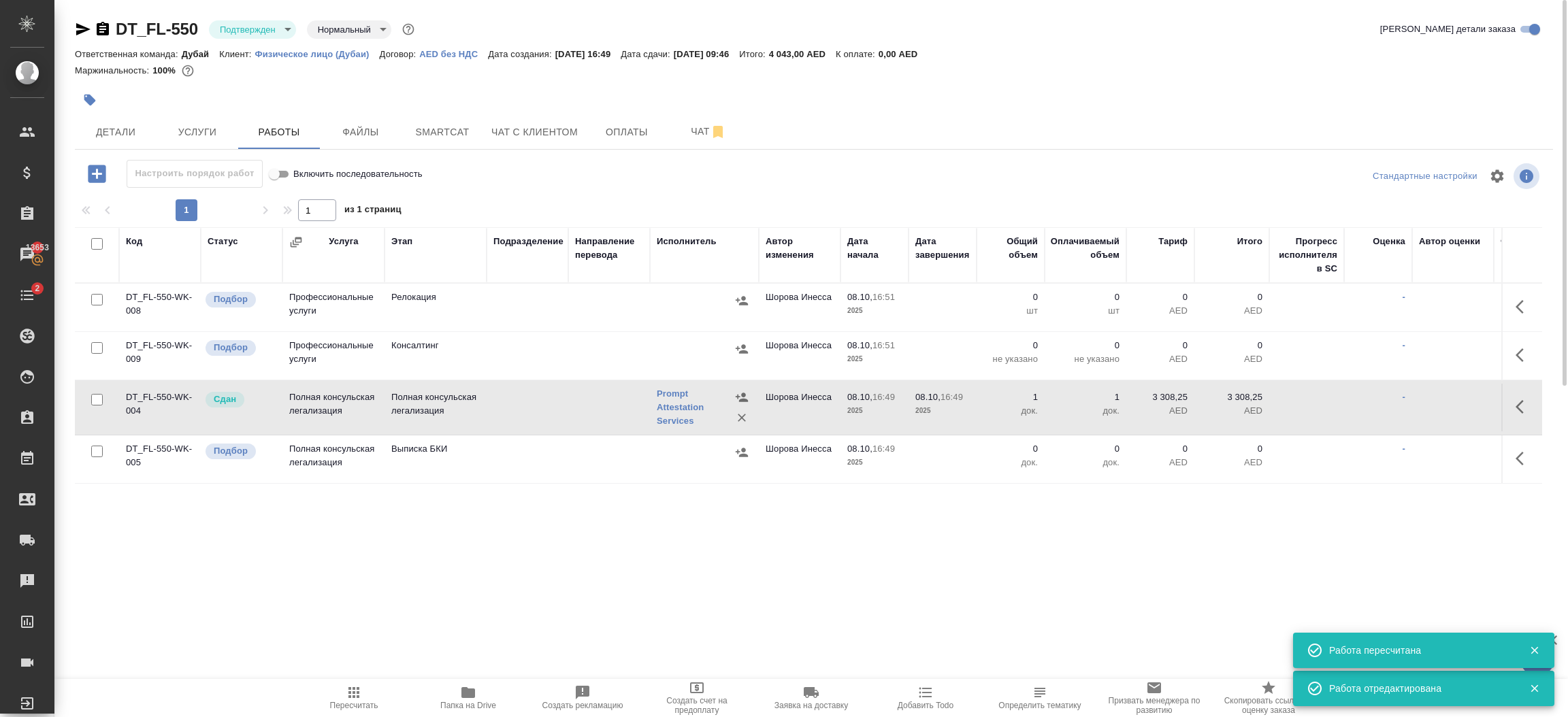
click at [896, 409] on p "2025" at bounding box center [874, 410] width 55 height 13
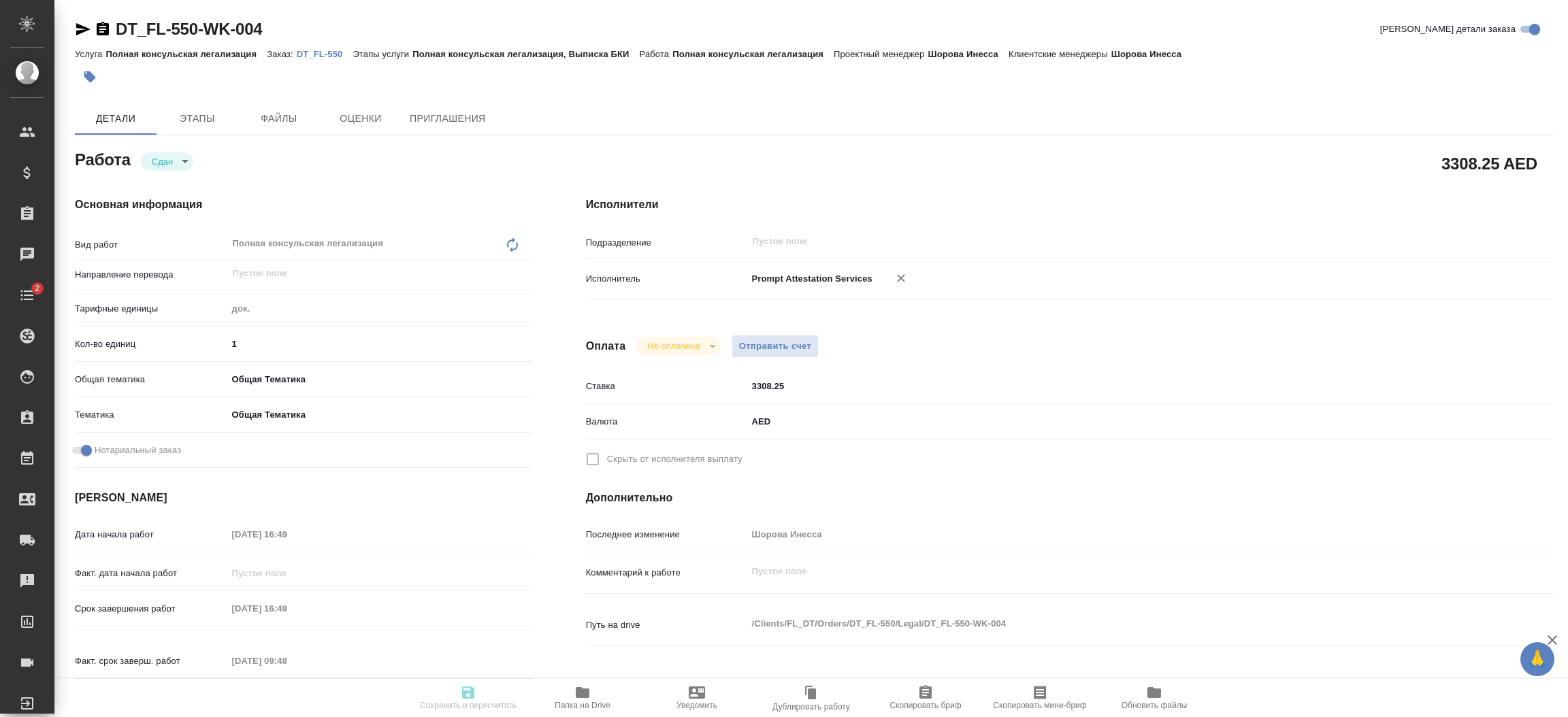
type textarea "x"
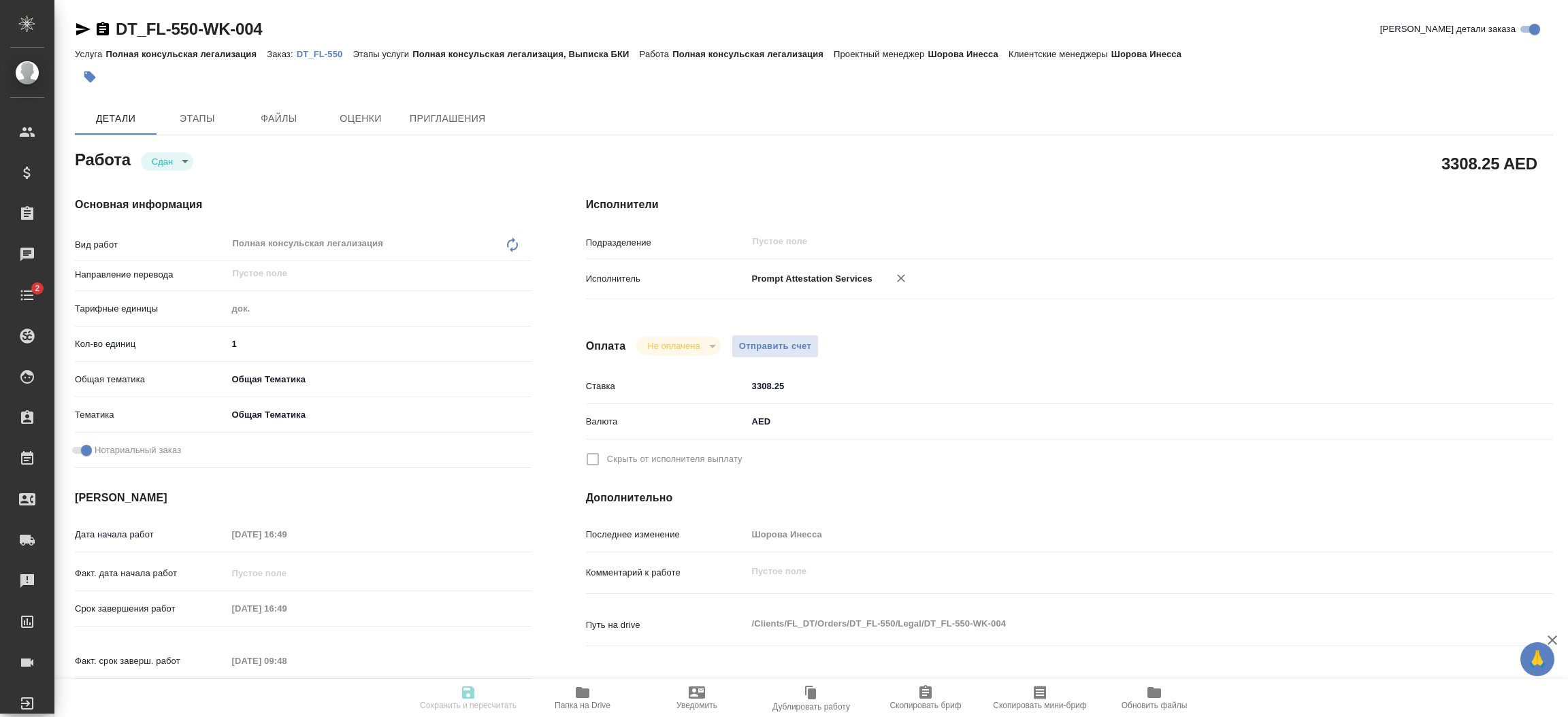
type textarea "x"
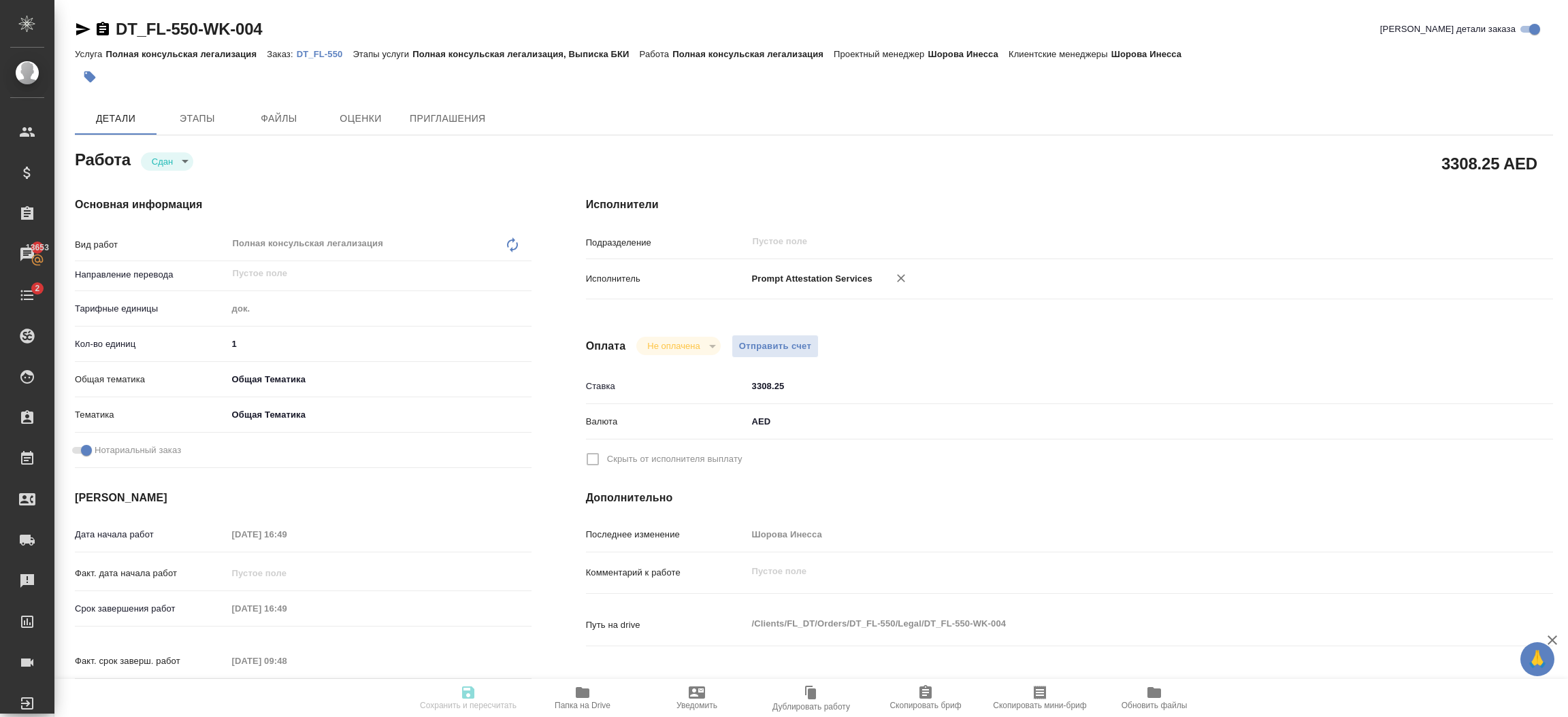
type textarea "x"
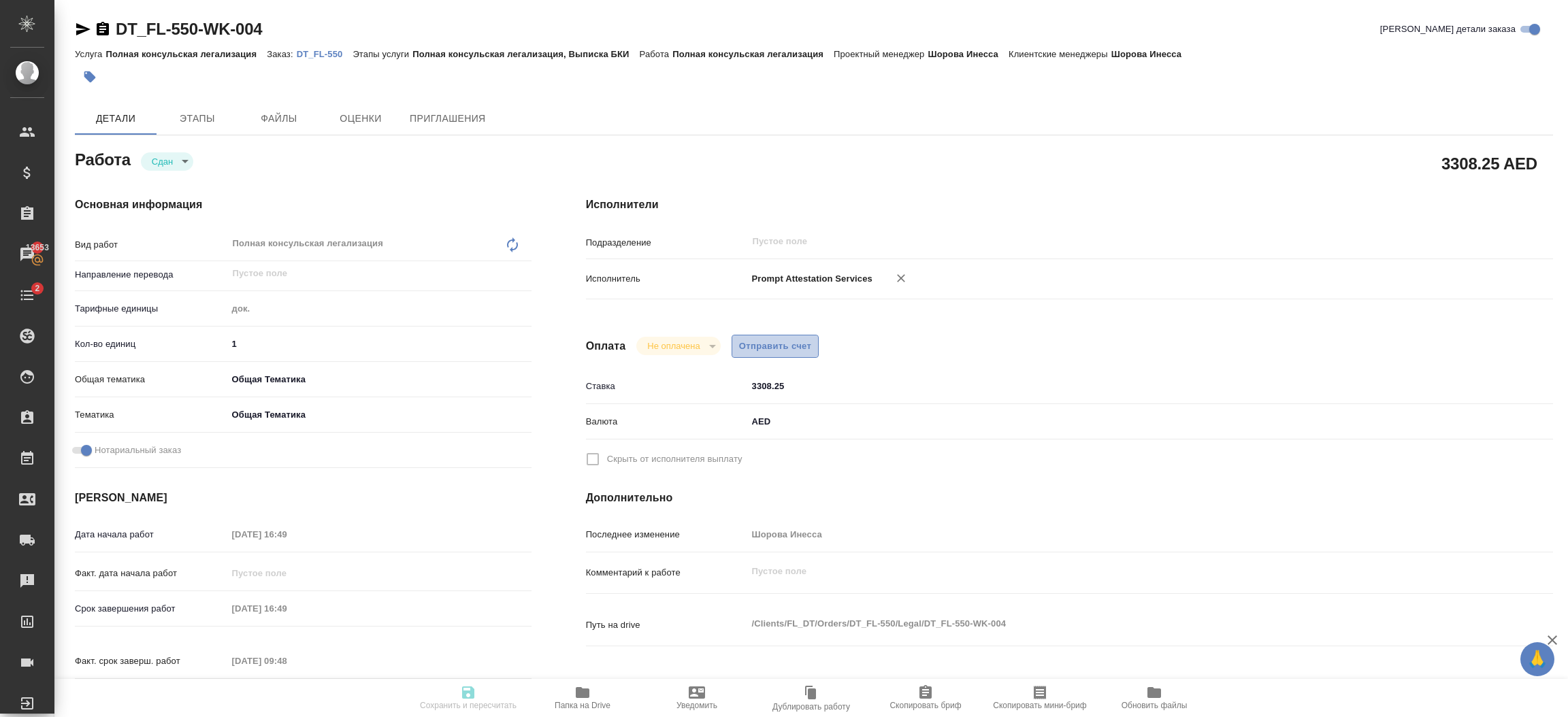
click at [789, 354] on button "Отправить счет" at bounding box center [775, 347] width 88 height 24
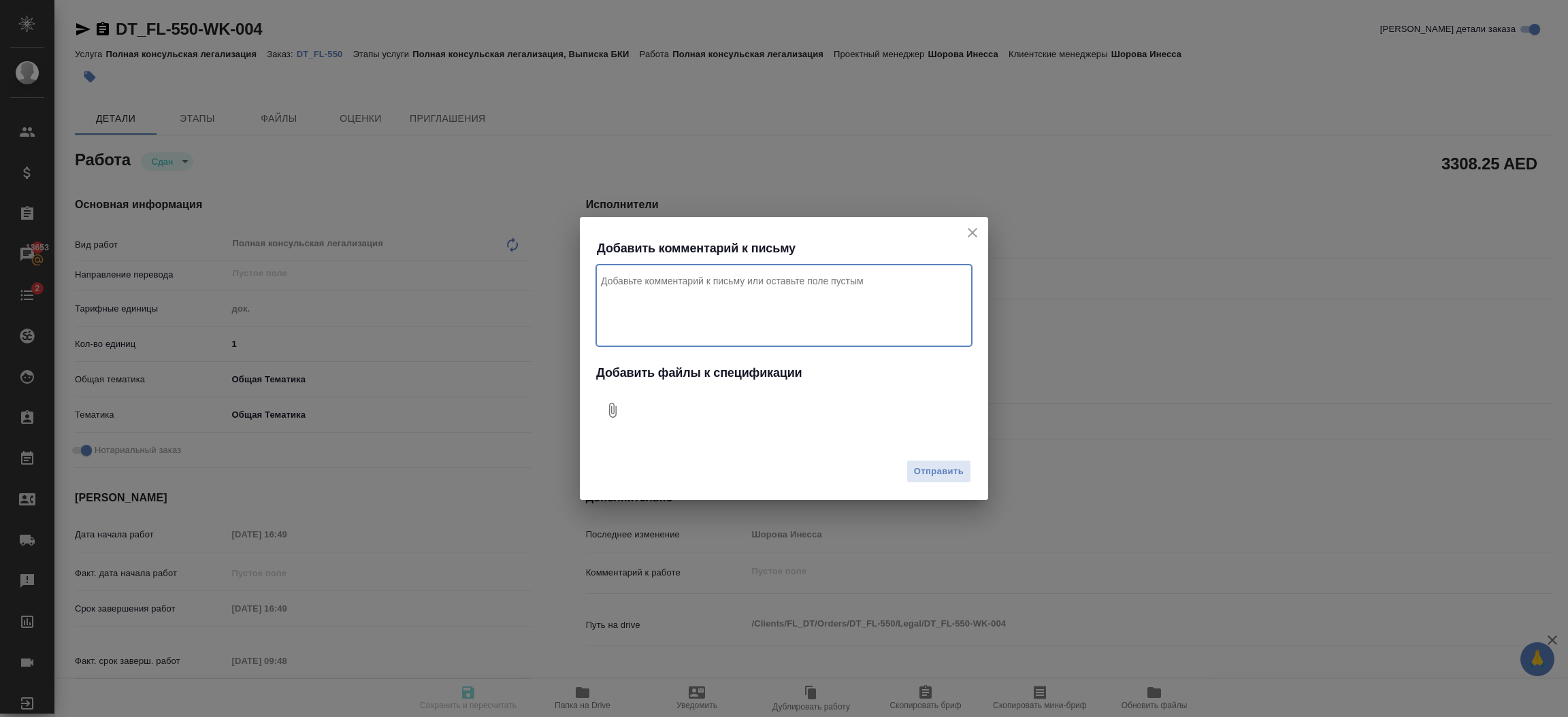
click at [667, 302] on textarea "Комментарий к письму" at bounding box center [784, 305] width 375 height 82
type textarea "Привет, просьба оплатить сегодня и как можно скорее, клиент тоже оплатил уже св…"
click at [615, 406] on icon "Добавить файлы к спецификации" at bounding box center [612, 410] width 17 height 17
click at [935, 476] on span "Отправить" at bounding box center [938, 472] width 50 height 16
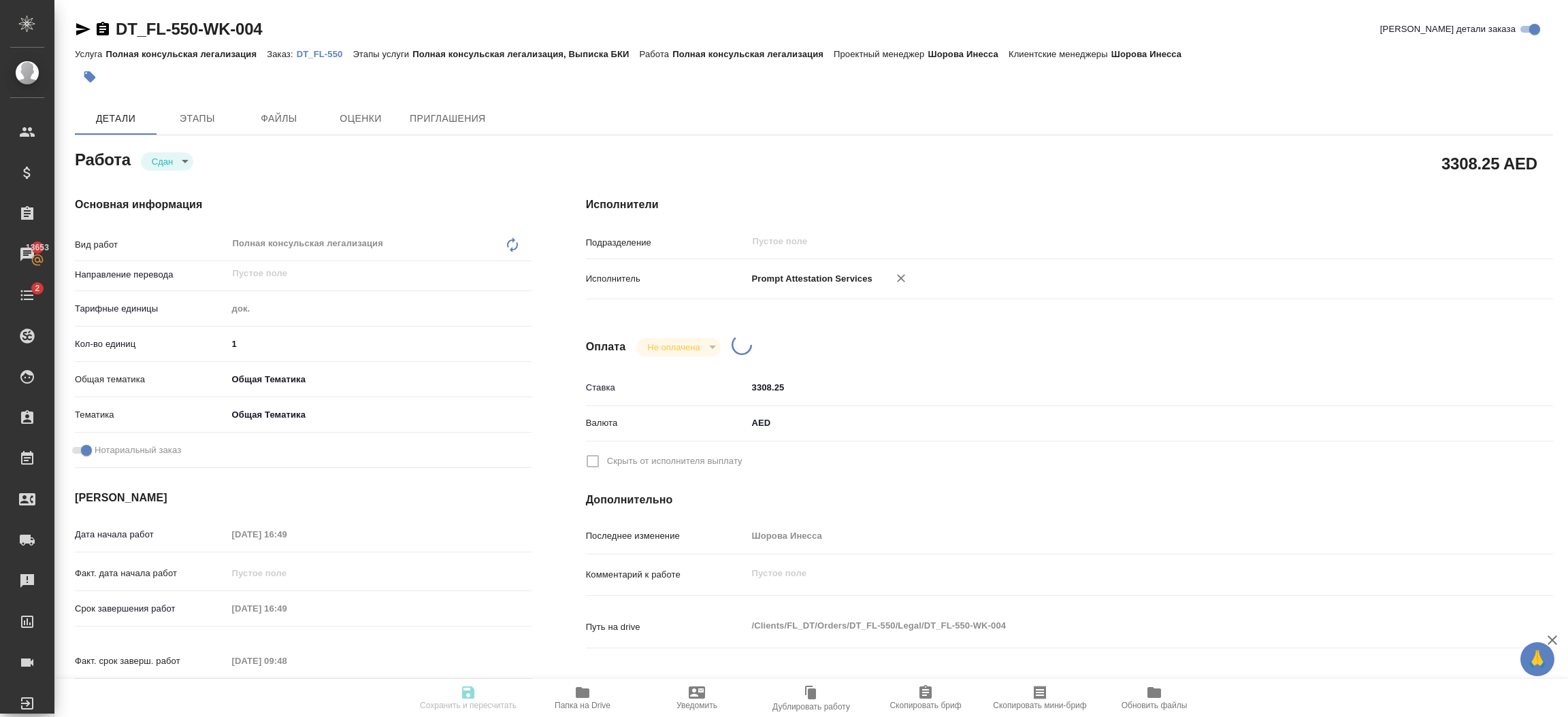
type textarea "x"
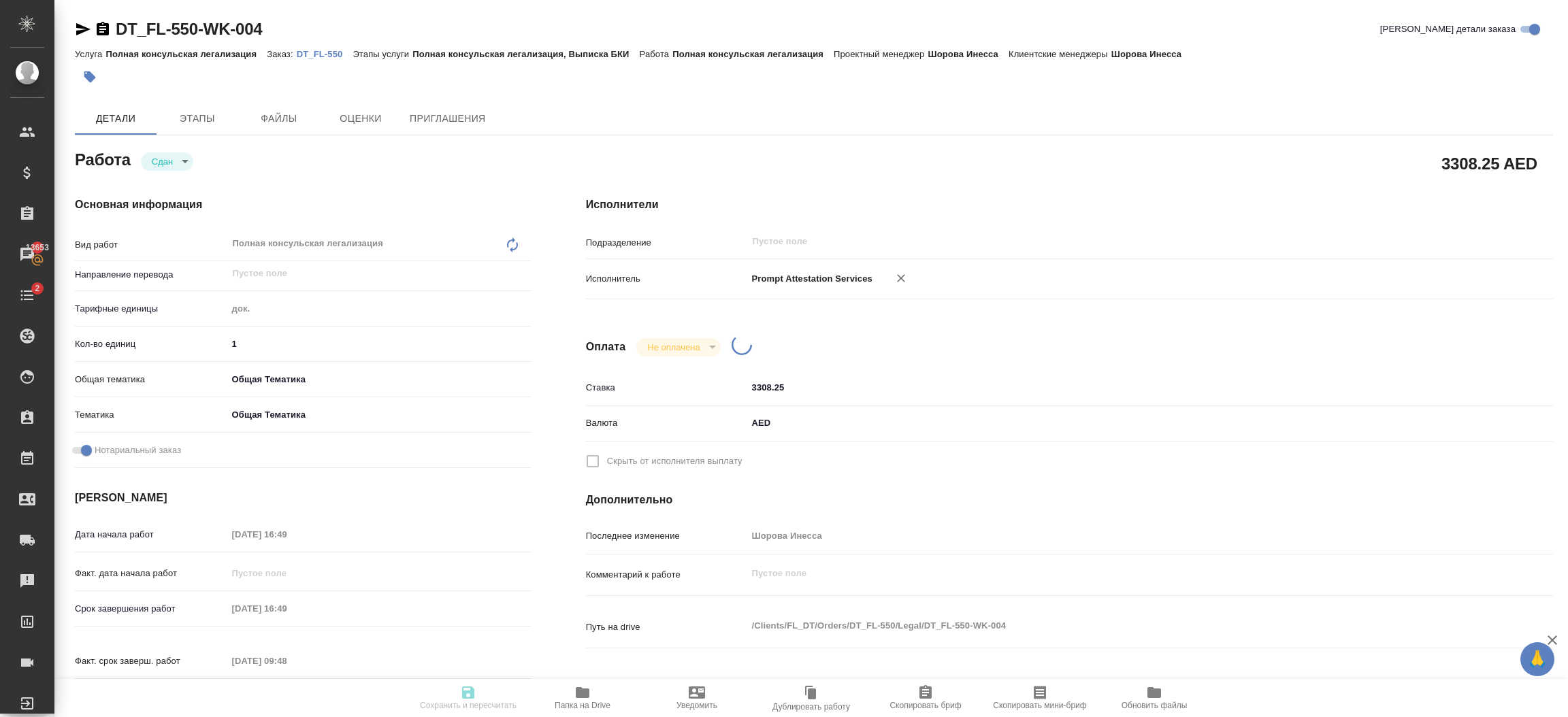
type input "closed"
type textarea "Полная консульская легализация"
type textarea "x"
type input "5a8b1489cc6b4906c91bfd8b"
type input "1"
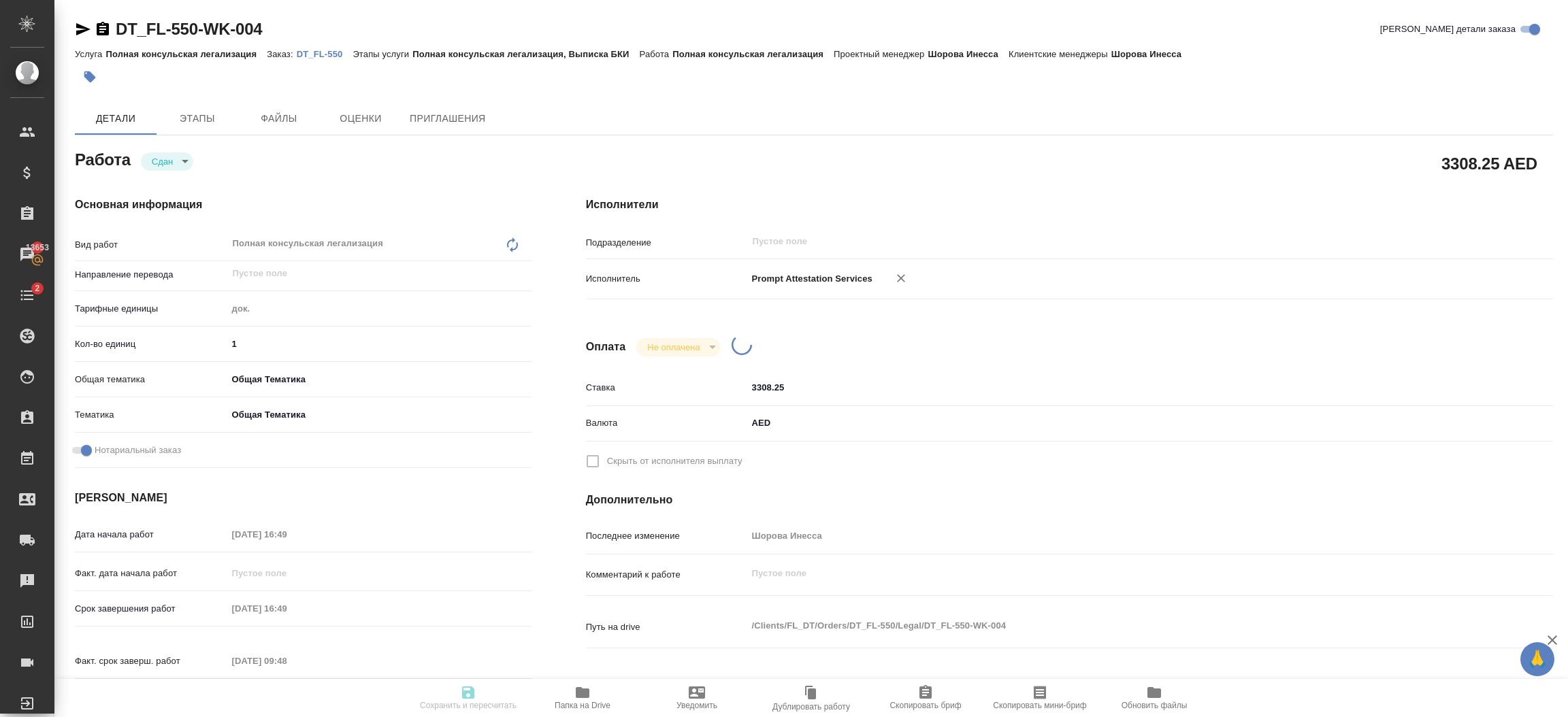
type input "obtem"
type input "6012b1ca196b0e5c9229a120"
checkbox input "true"
type input "08.10.2025 16:49"
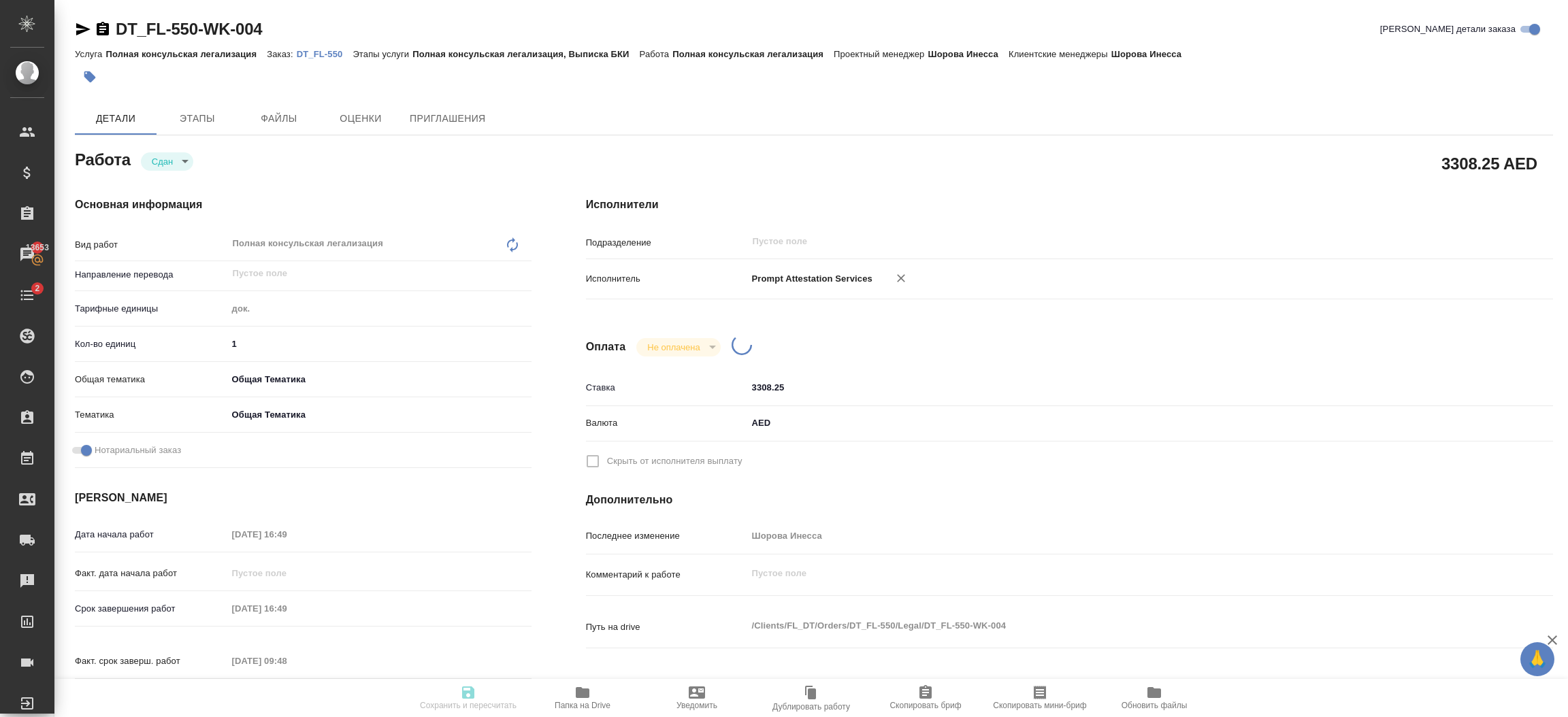
type input "09.10.2025 09:48"
type input "31.10.2025 16:49"
type input "notPayed"
type input "3308.25"
type input "AED"
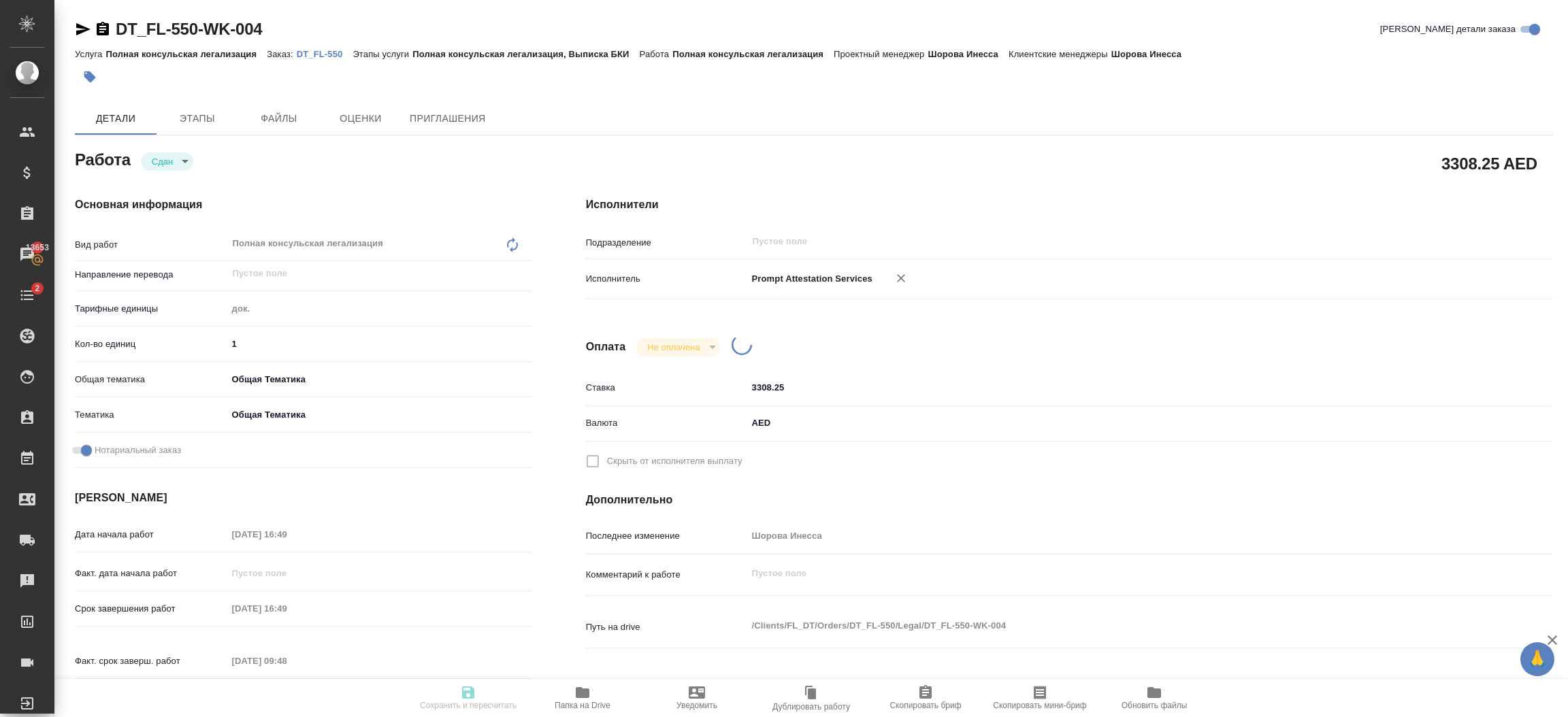
type input "Шорова Инесса"
type textarea "x"
type textarea "/Clients/FL_DT/Orders/DT_FL-550/Legal/DT_FL-550-WK-004"
type textarea "x"
type input "DT_FL-550"
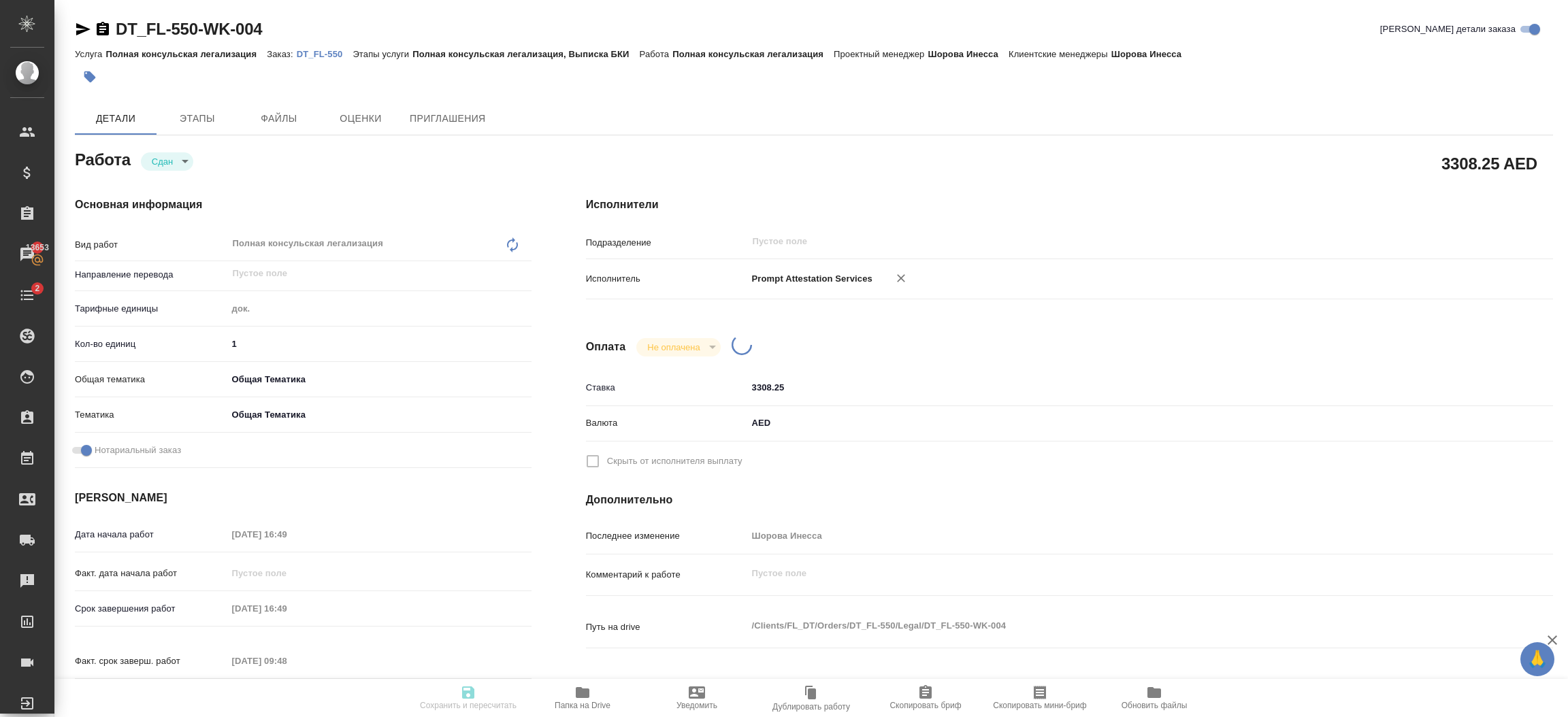
type input "Полная консульская легализация"
type input "Полная консульская легализация, Выписка БКИ"
type input "Шорова Инесса"
type input "/Clients/FL_DT/Orders/DT_FL-550"
type textarea "x"
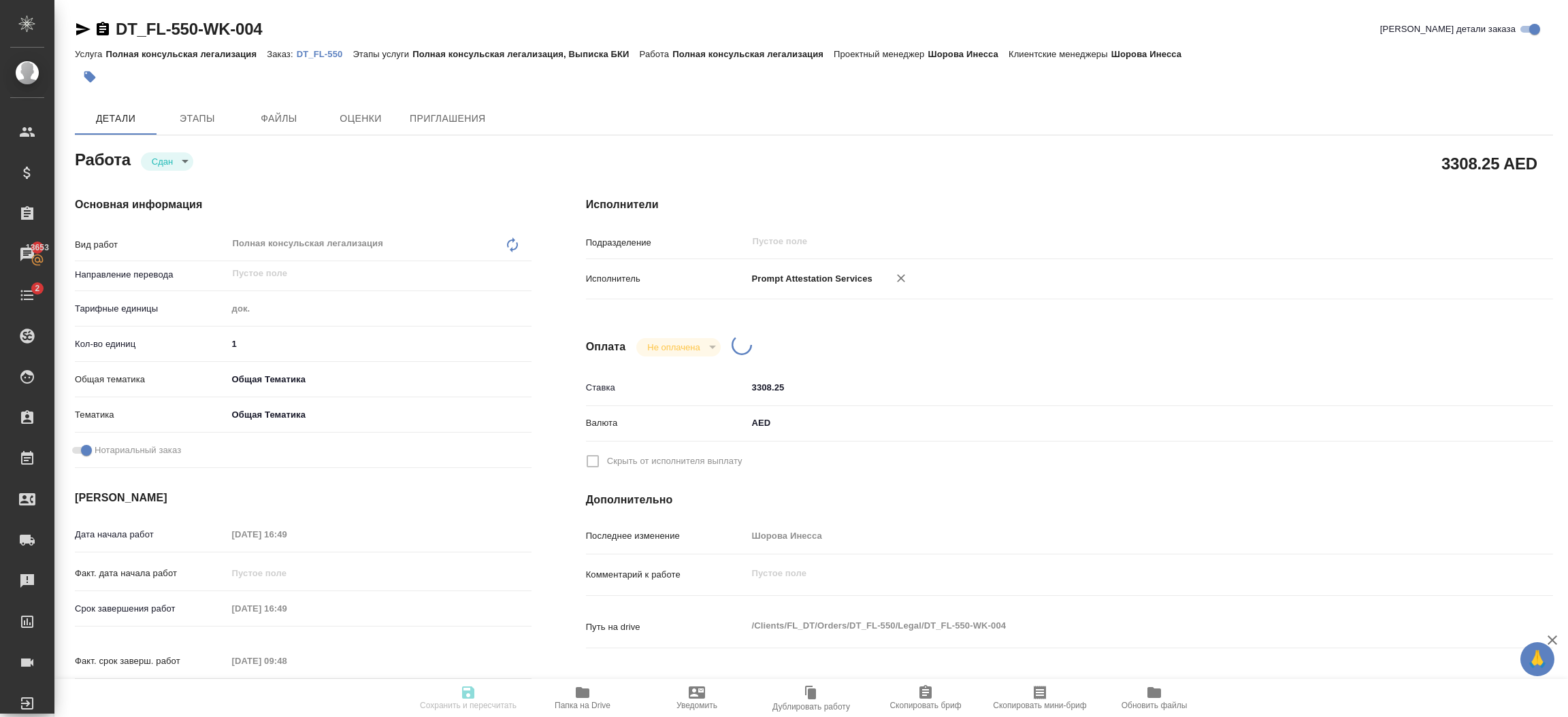
type textarea "x"
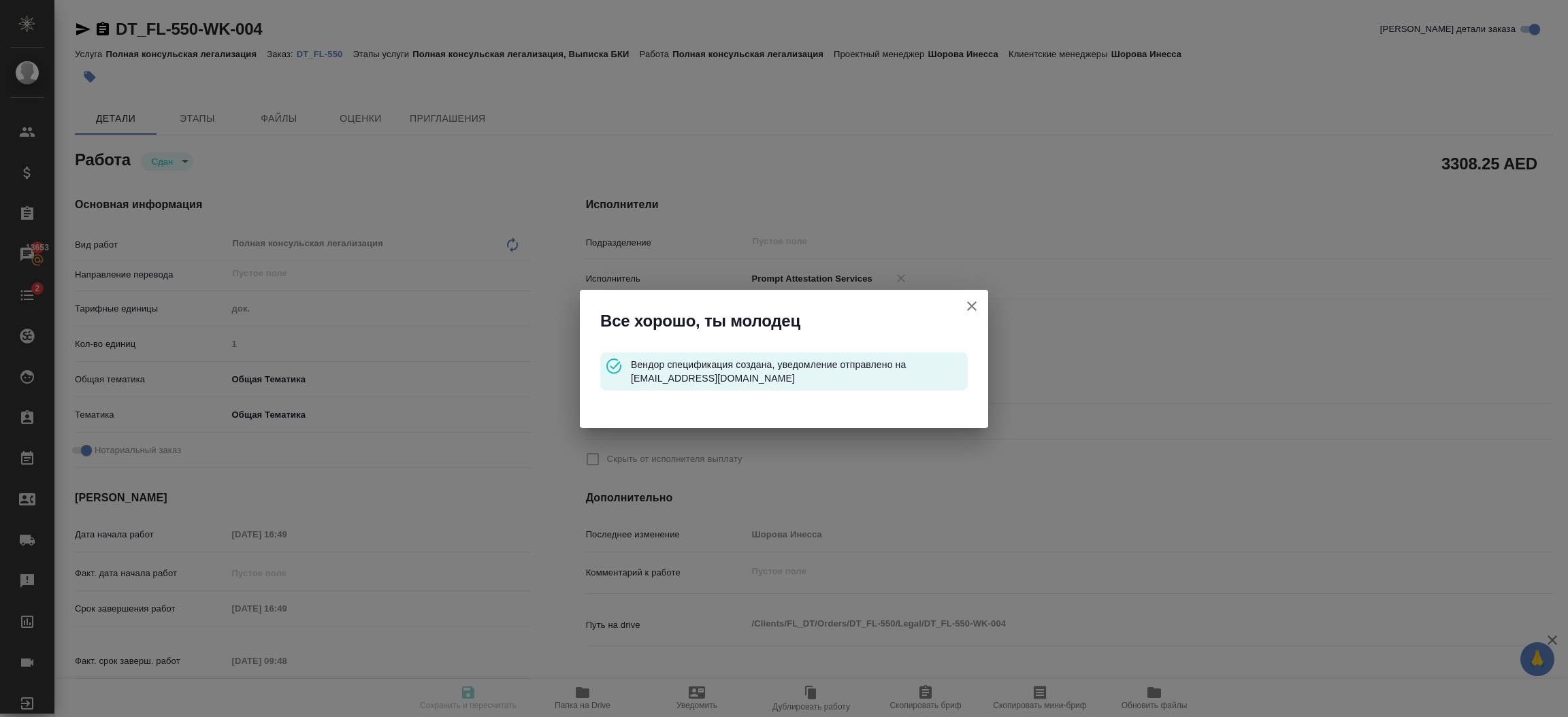
type textarea "x"
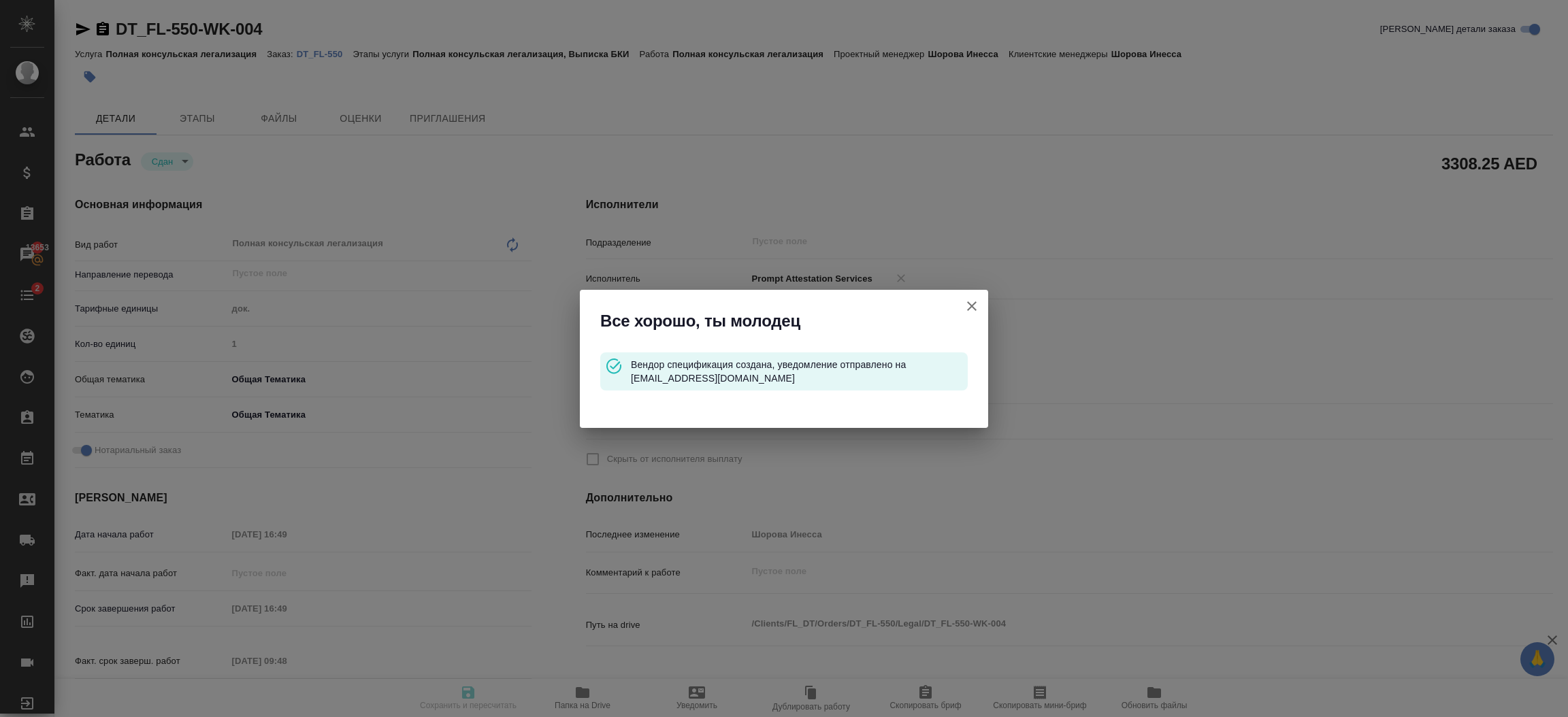
type textarea "x"
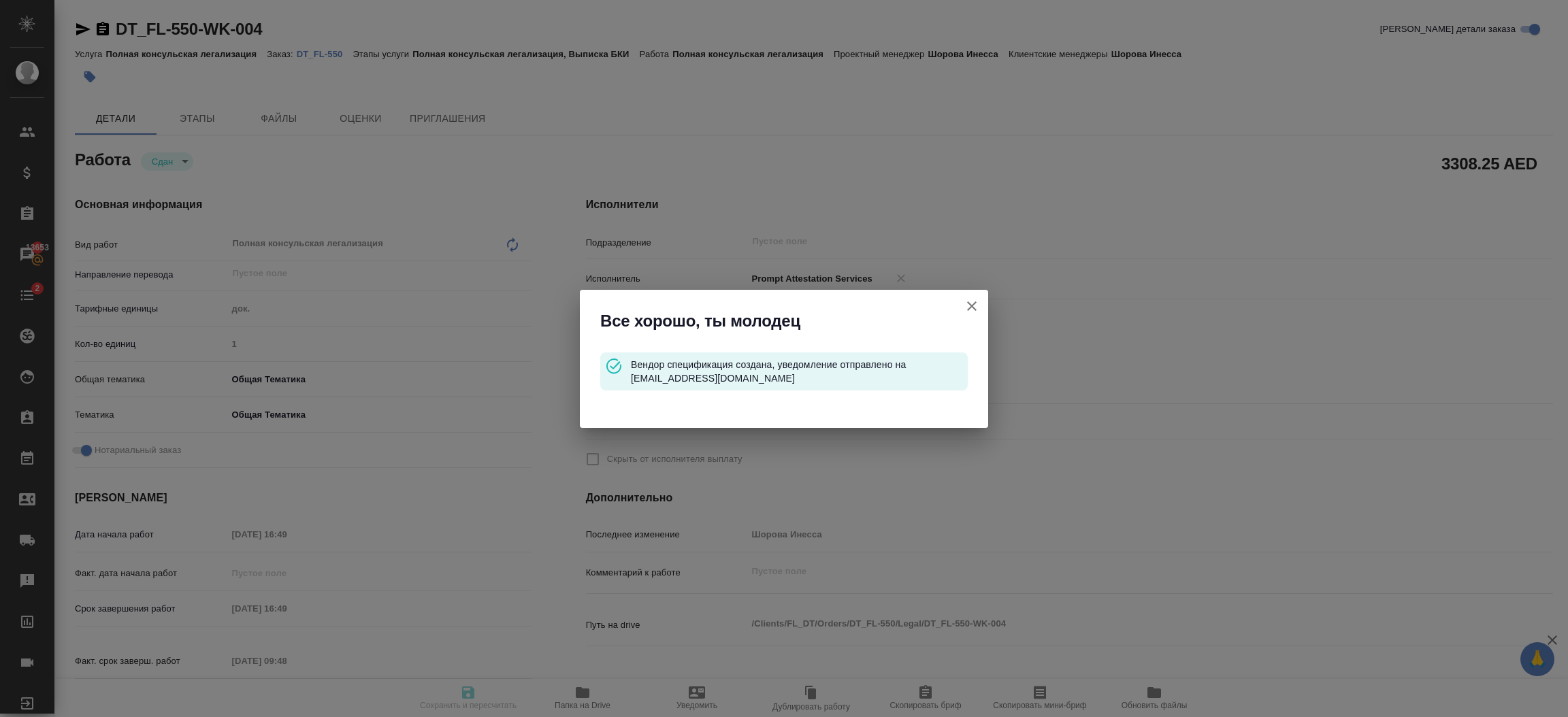
type textarea "x"
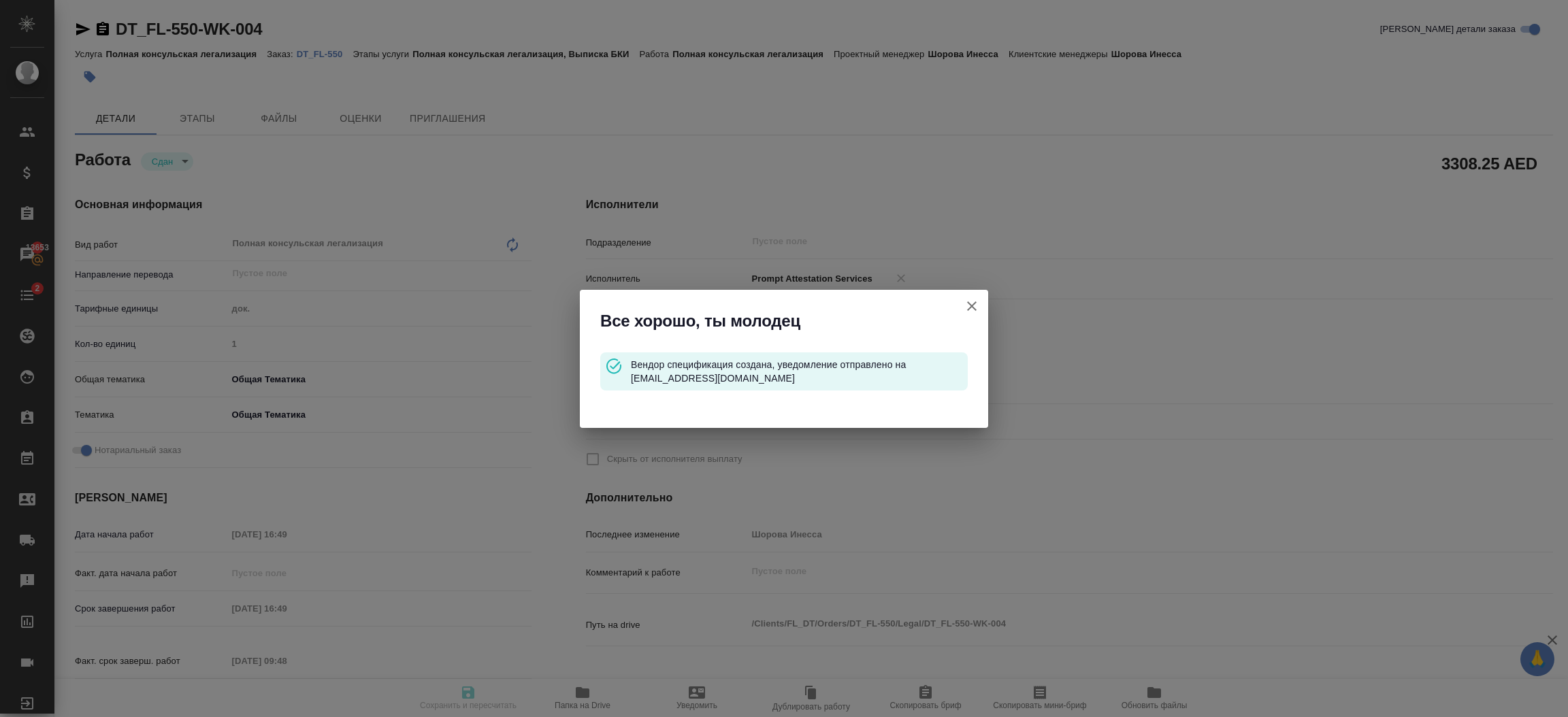
type textarea "x"
